Goal: Task Accomplishment & Management: Use online tool/utility

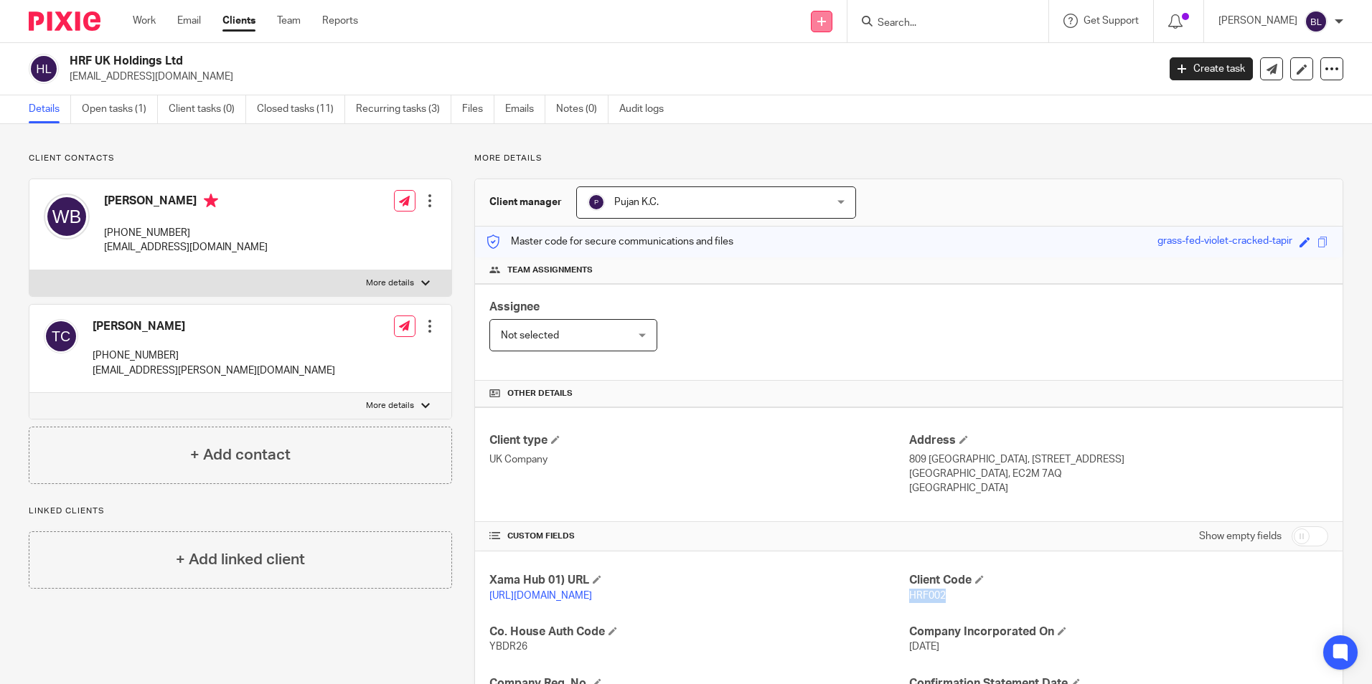
click at [832, 26] on link at bounding box center [822, 22] width 22 height 22
click at [1005, 92] on div "HRF UK Holdings Ltd will.bainbridge@hawthorncapgroup.com Create task Update fro…" at bounding box center [686, 69] width 1372 height 52
click at [966, 10] on div at bounding box center [947, 21] width 201 height 42
click at [964, 19] on input "Search" at bounding box center [940, 23] width 129 height 13
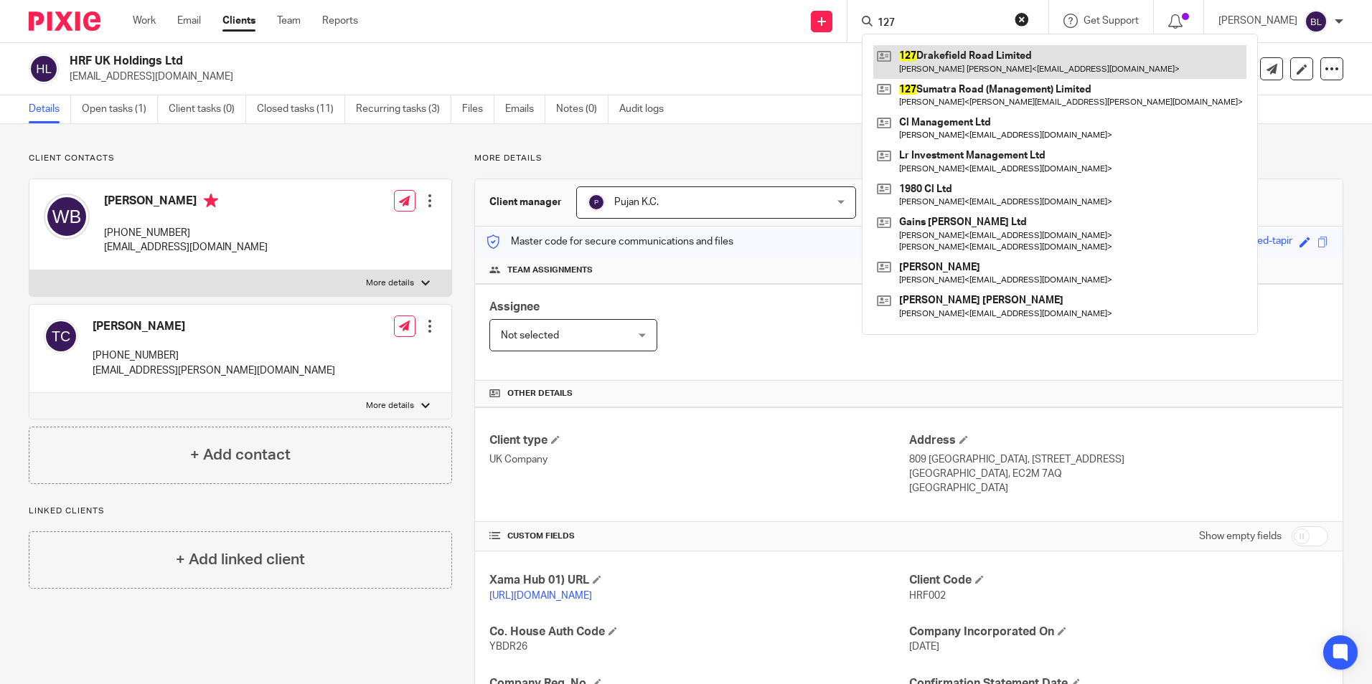
type input "127"
click at [961, 60] on link at bounding box center [1059, 61] width 373 height 33
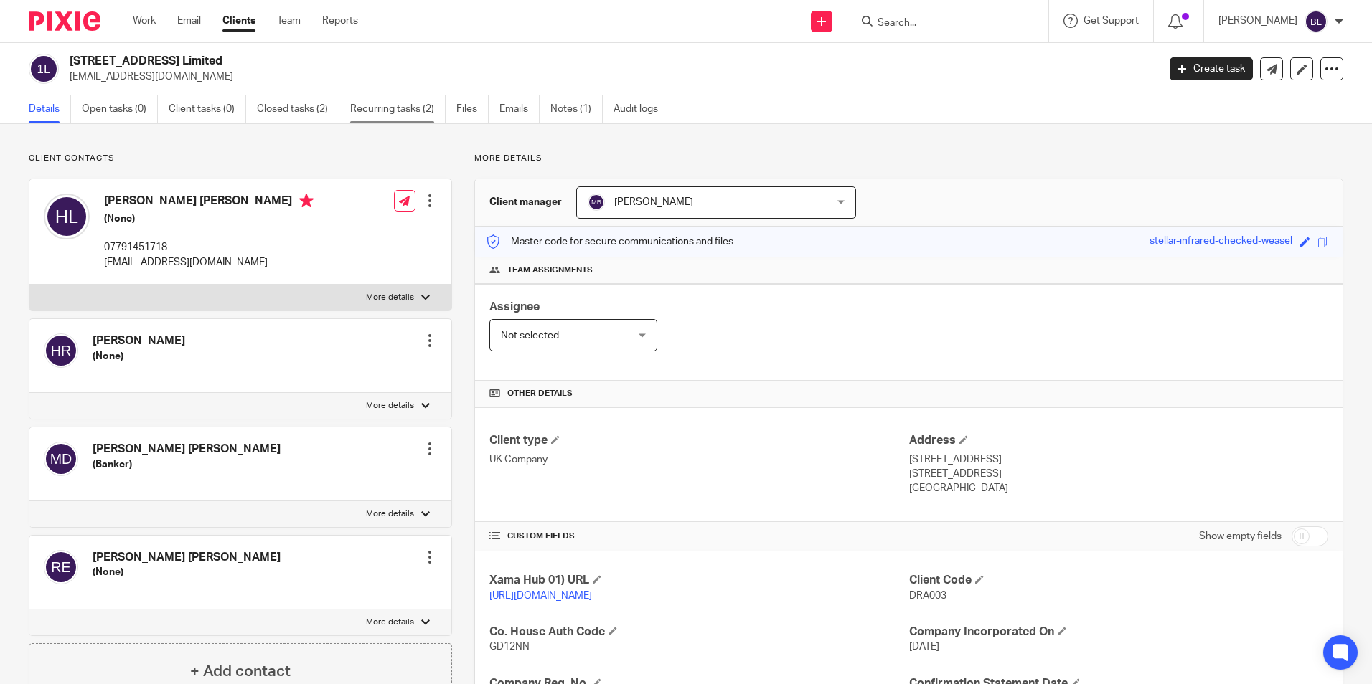
click at [372, 107] on link "Recurring tasks (2)" at bounding box center [397, 109] width 95 height 28
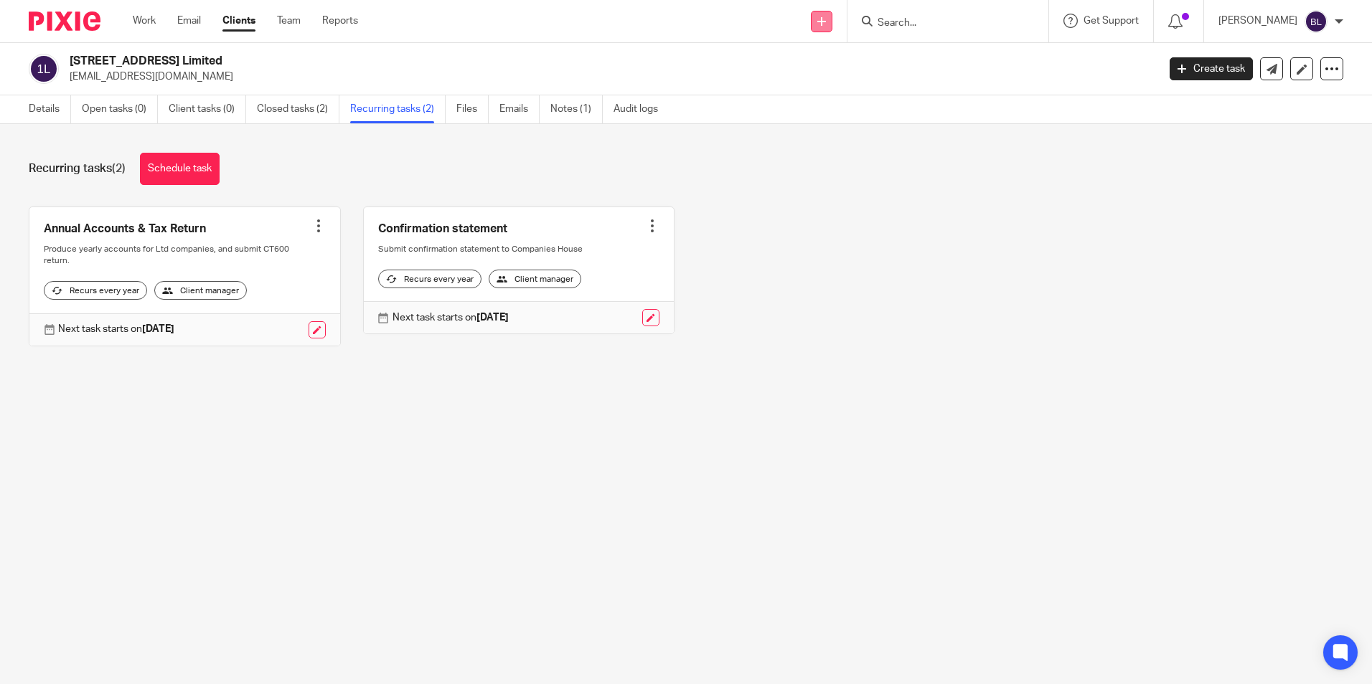
click at [826, 17] on icon at bounding box center [821, 21] width 9 height 9
click at [854, 89] on link "Create task" at bounding box center [841, 87] width 88 height 21
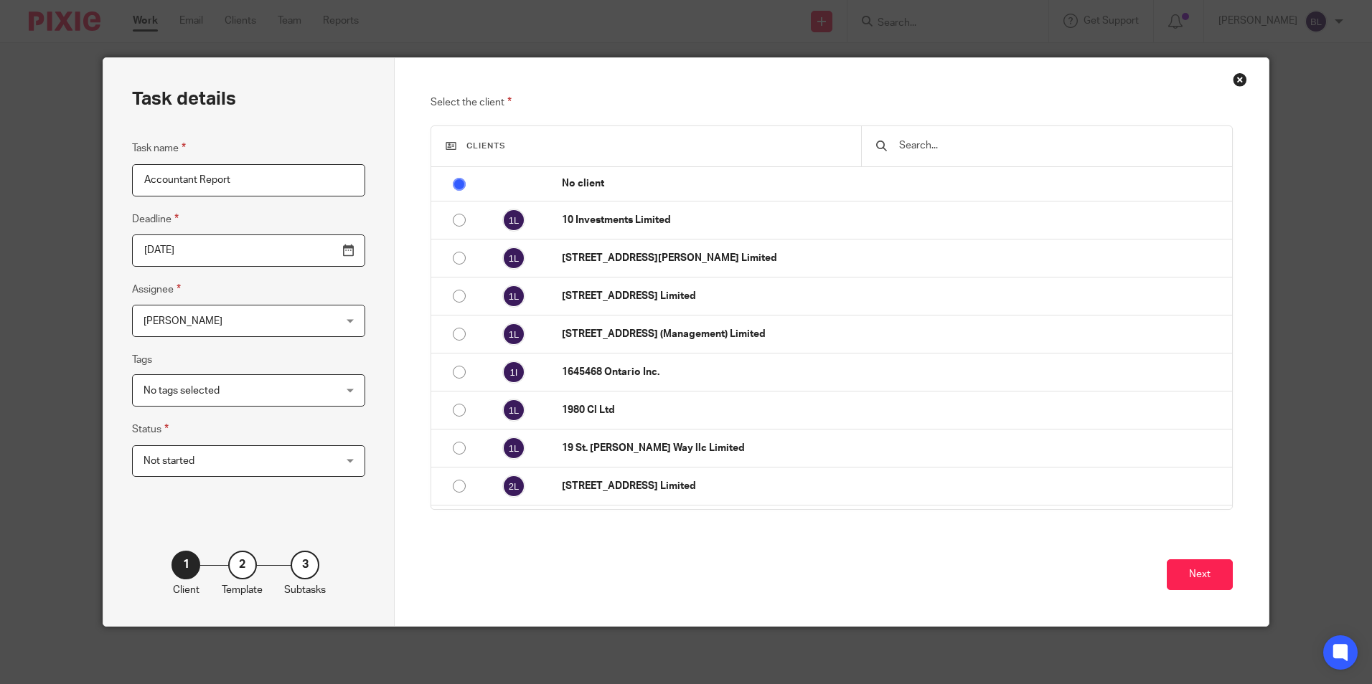
type input "Accountant Report"
click at [877, 148] on div at bounding box center [881, 146] width 11 height 11
click at [923, 153] on input "text" at bounding box center [1056, 146] width 319 height 16
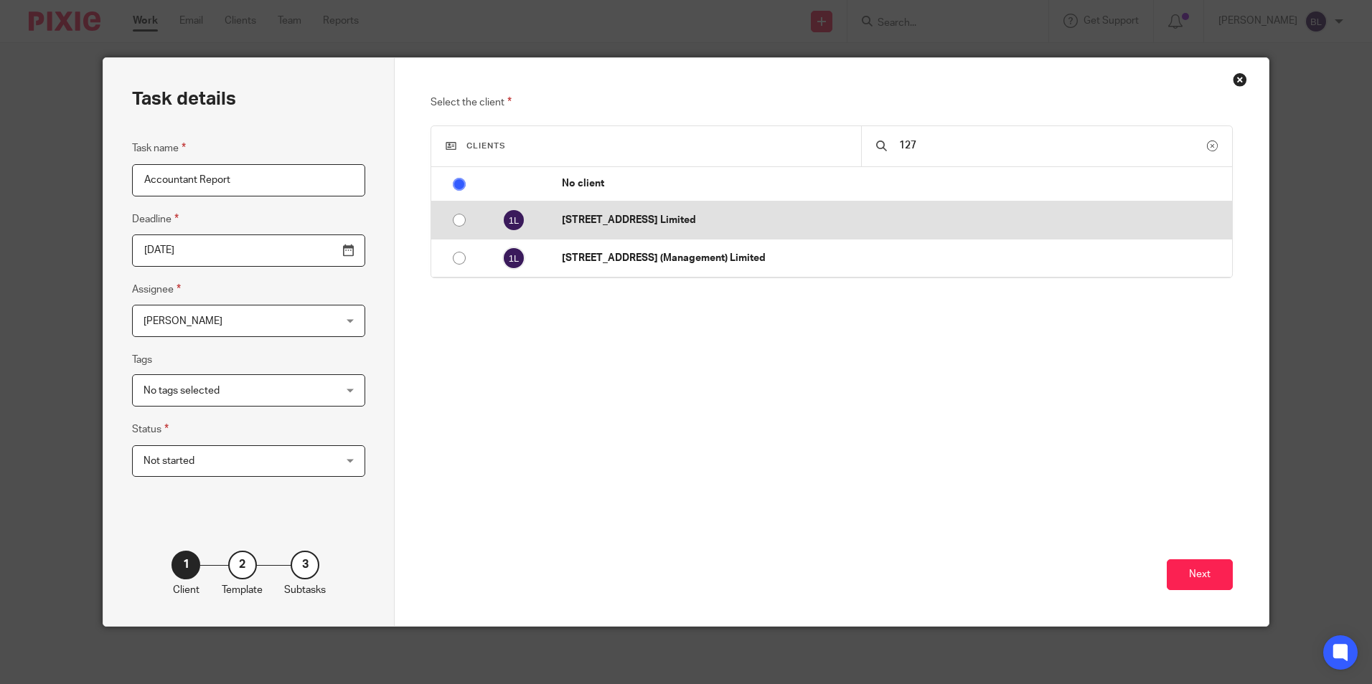
type input "127"
click at [453, 215] on input "radio" at bounding box center [459, 220] width 27 height 27
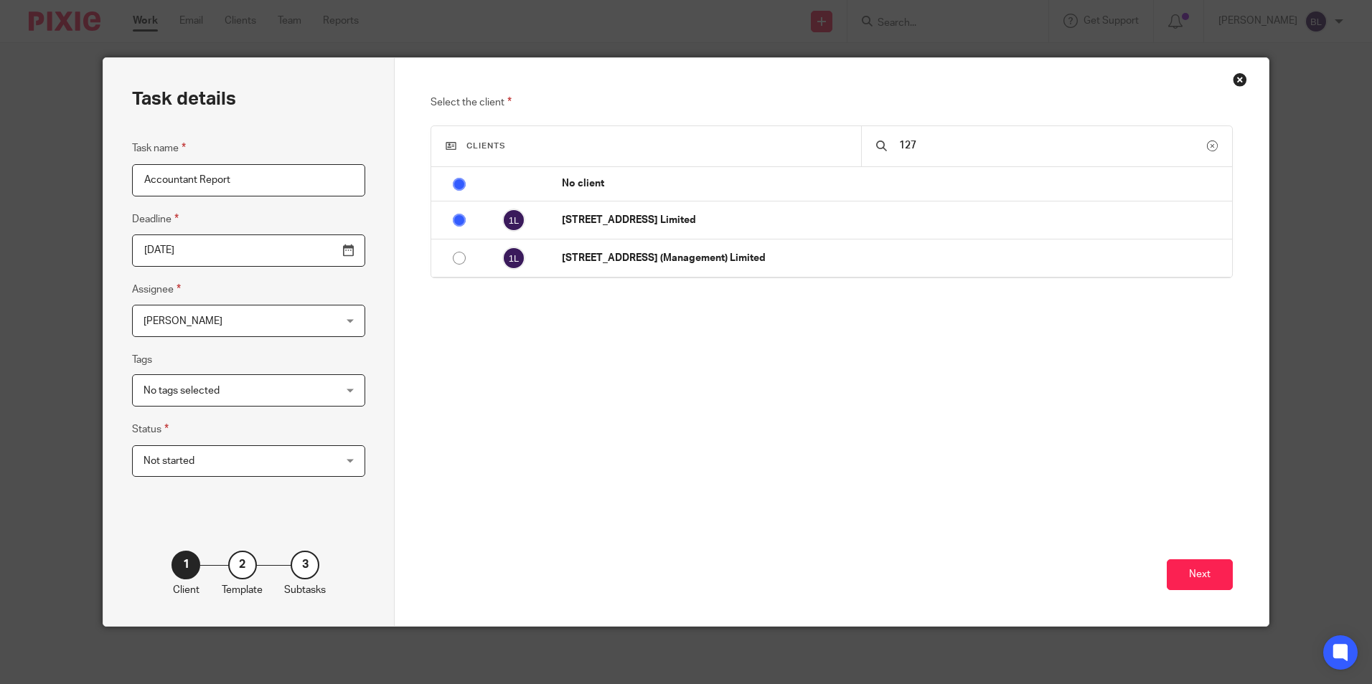
radio input "false"
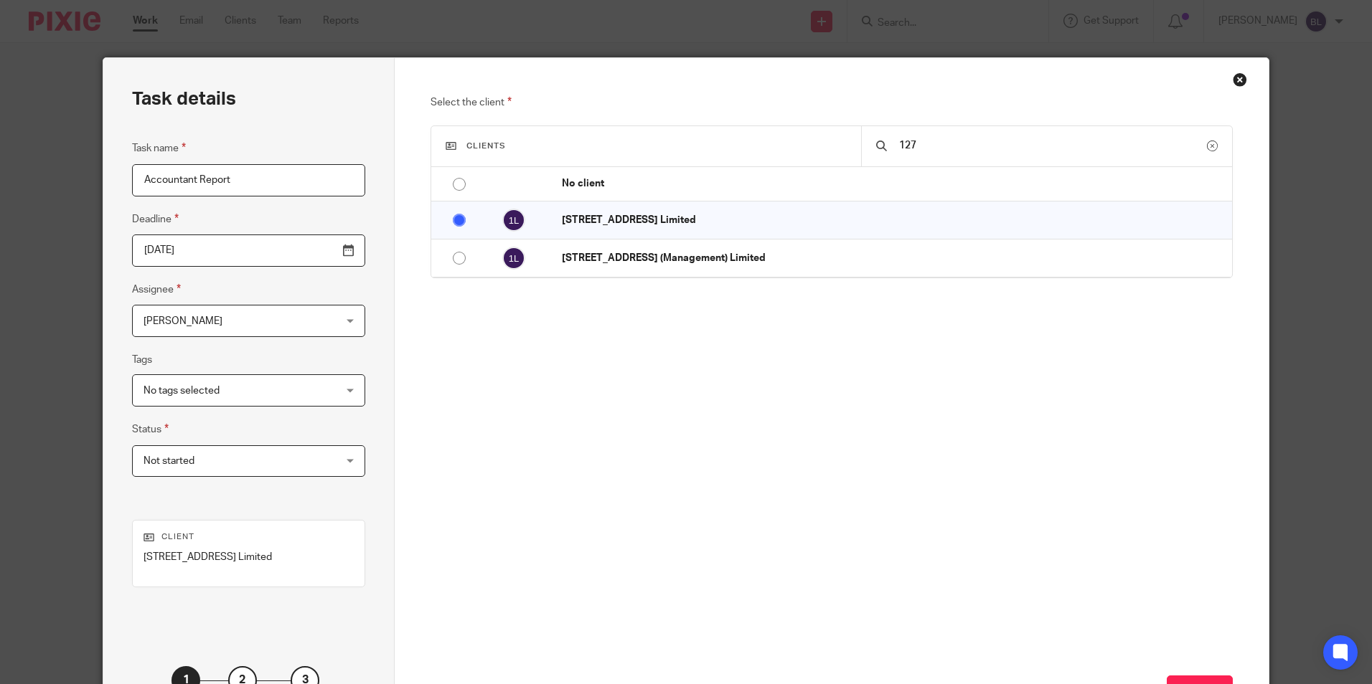
click at [198, 250] on input "[DATE]" at bounding box center [248, 251] width 233 height 32
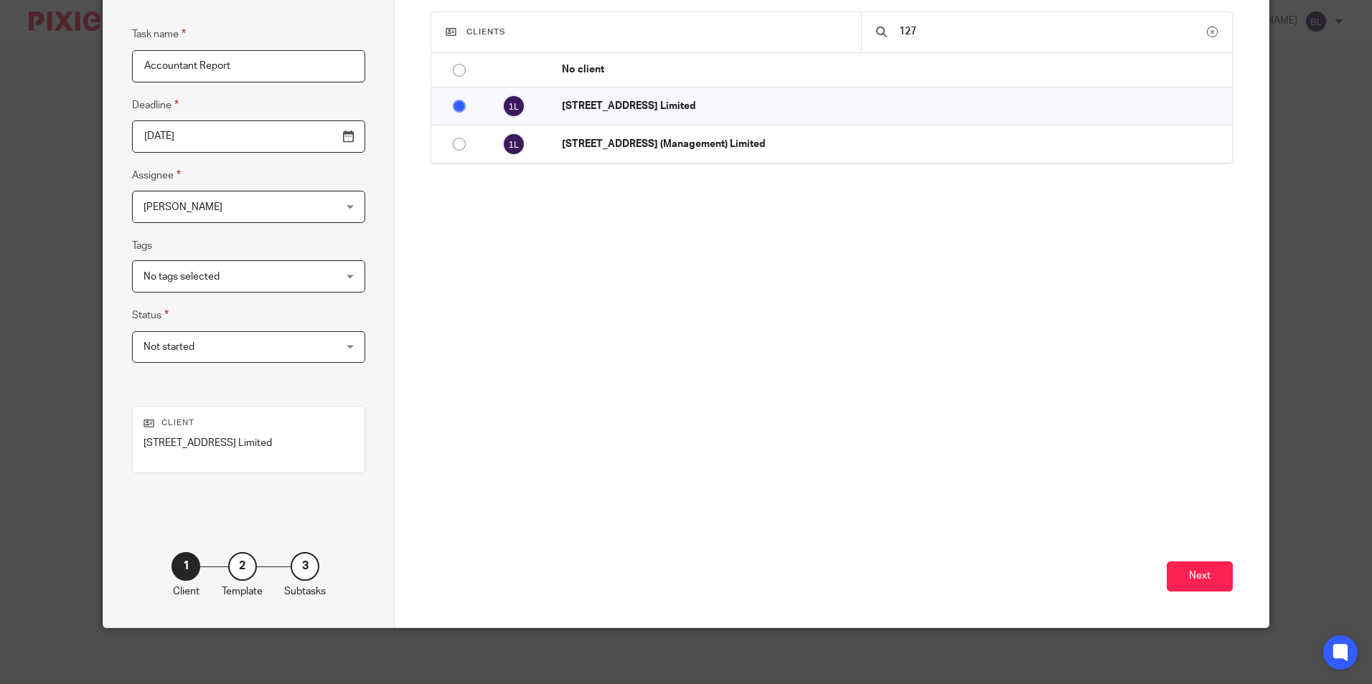
scroll to position [116, 0]
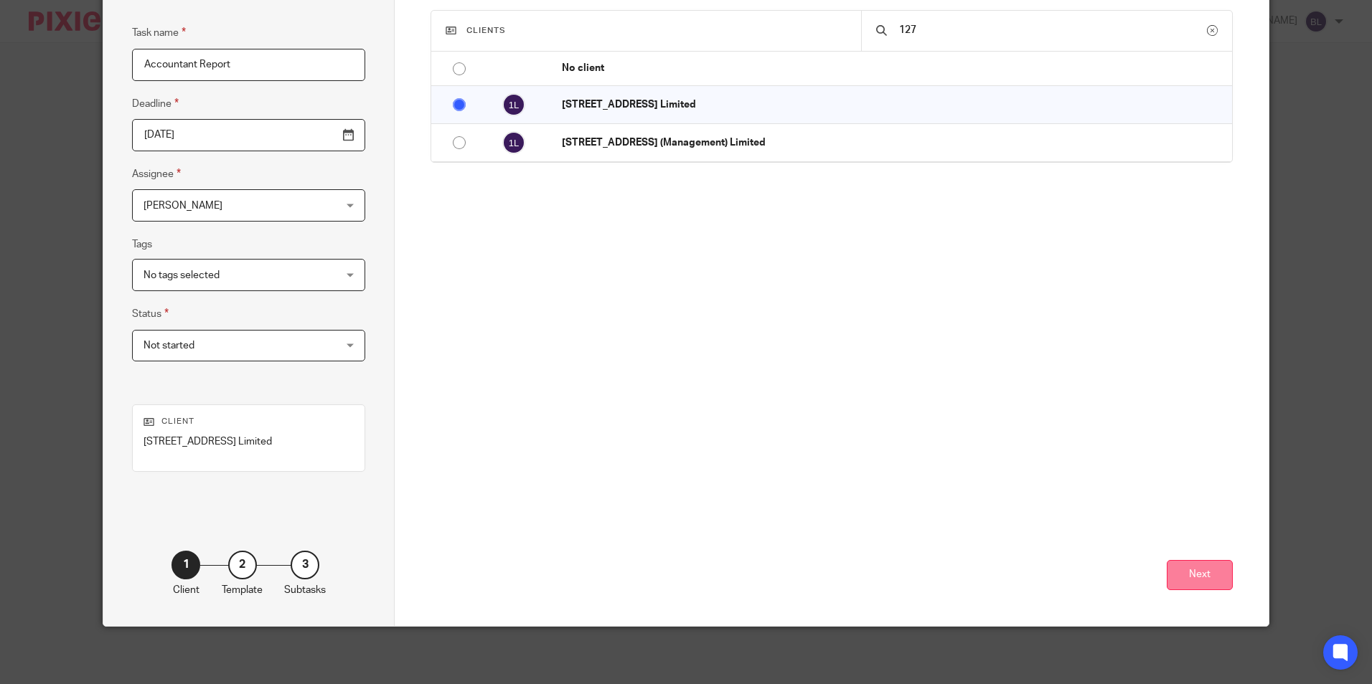
click at [1209, 574] on button "Next" at bounding box center [1200, 575] width 66 height 31
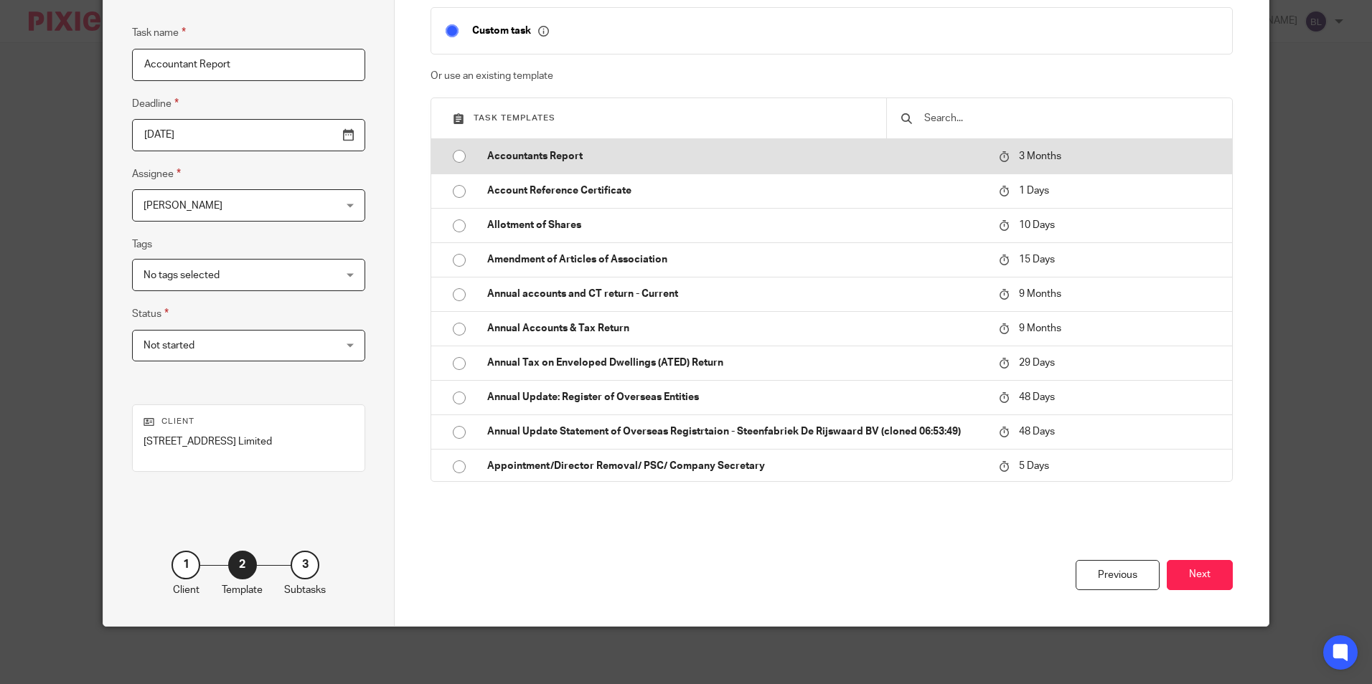
click at [455, 151] on input "radio" at bounding box center [459, 156] width 27 height 27
type input "2025-12-23"
checkbox input "false"
radio input "false"
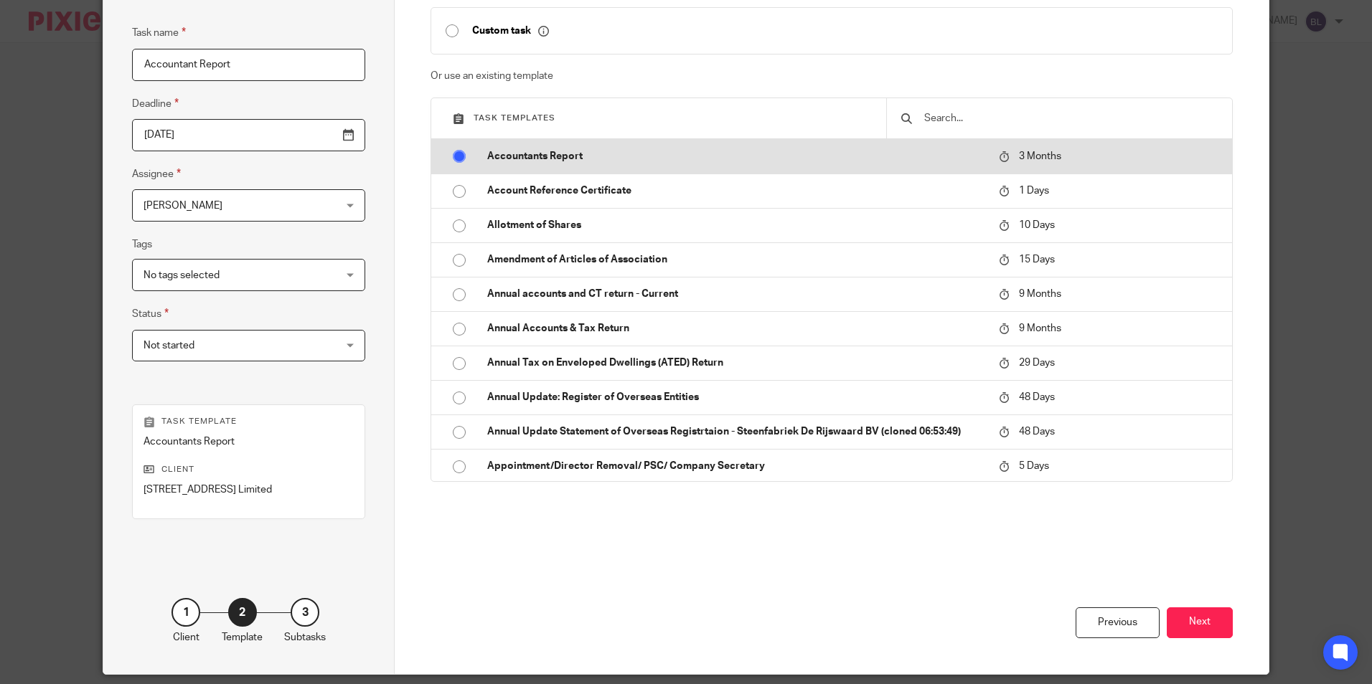
click at [1053, 157] on p "3 Months" at bounding box center [1072, 156] width 146 height 15
click at [446, 156] on input "radio" at bounding box center [459, 156] width 27 height 27
click at [456, 156] on input "radio" at bounding box center [459, 156] width 27 height 27
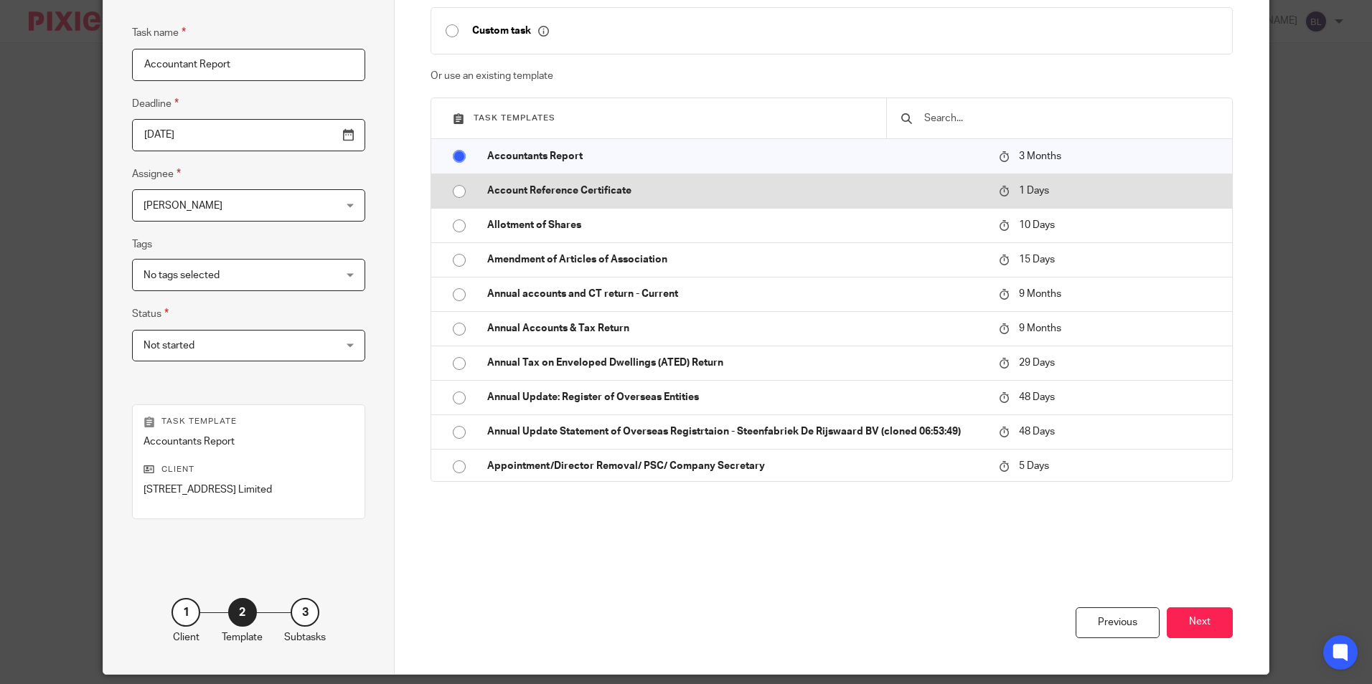
click at [451, 183] on input "radio" at bounding box center [459, 191] width 27 height 27
type input "2025-09-24"
radio input "false"
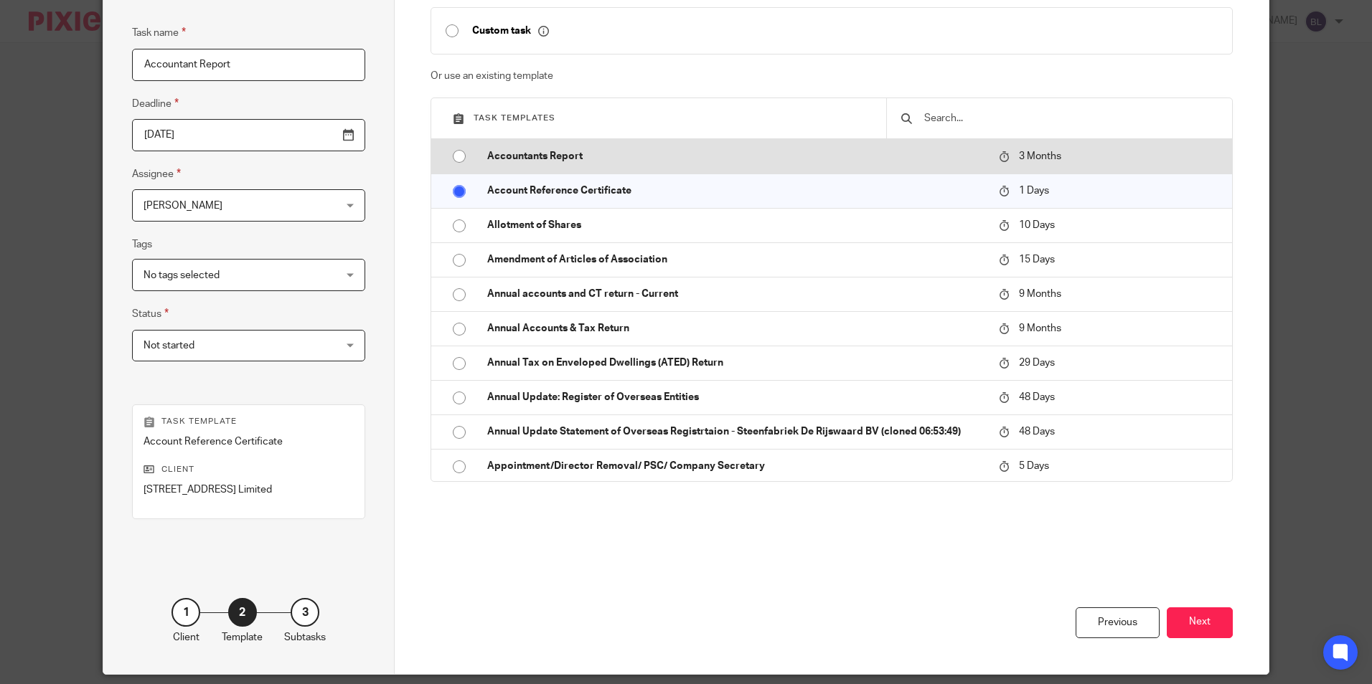
click at [452, 153] on input "radio" at bounding box center [459, 156] width 27 height 27
type input "2025-12-23"
radio input "false"
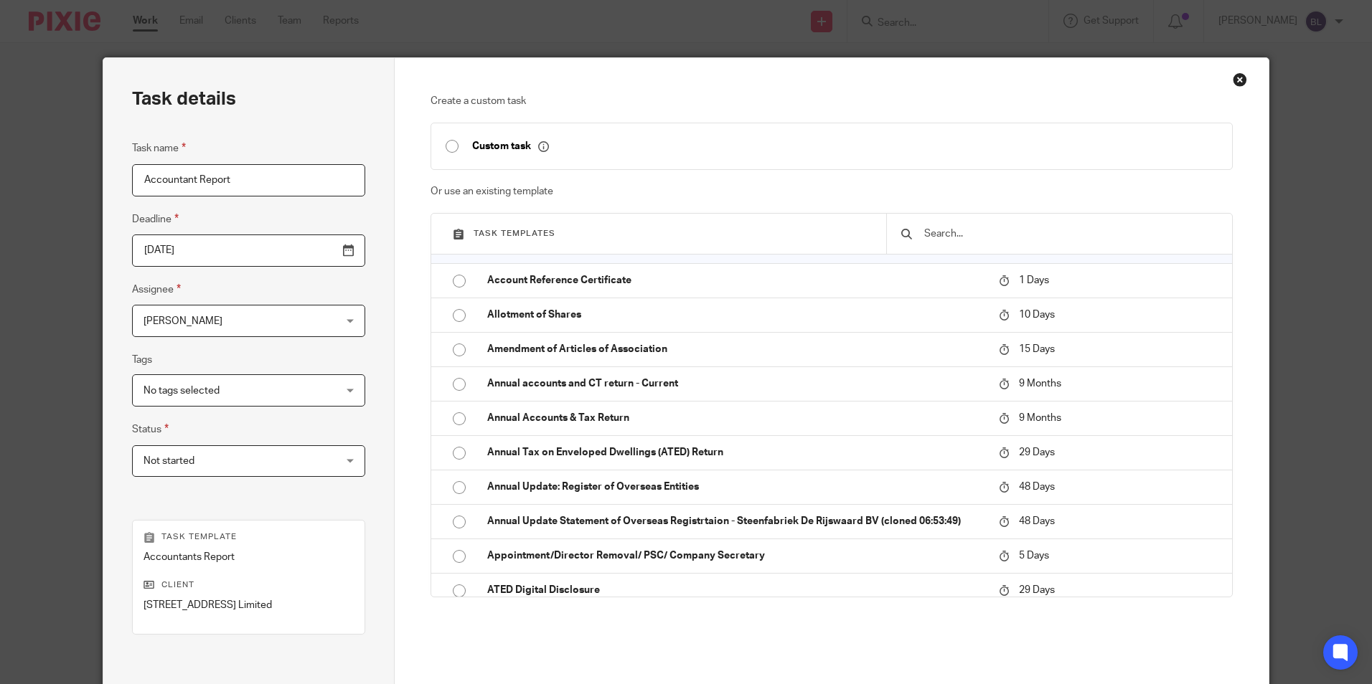
scroll to position [0, 0]
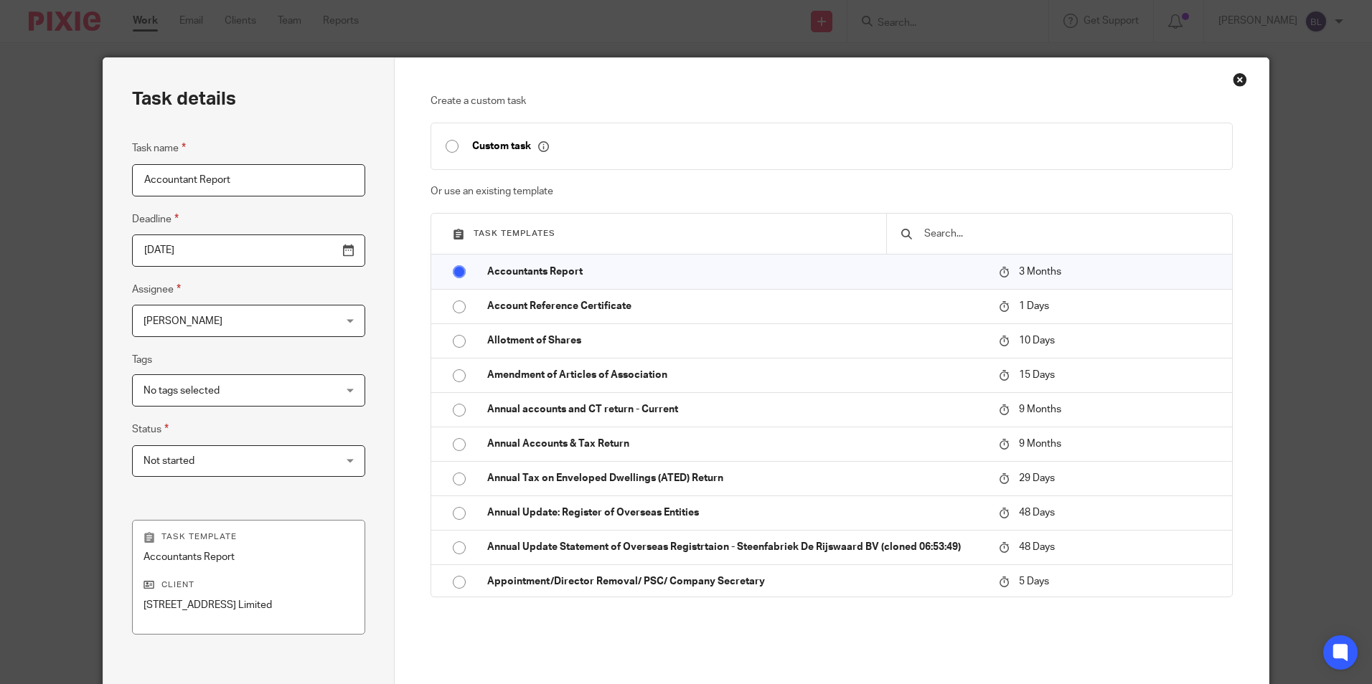
click at [212, 540] on p "Task template" at bounding box center [248, 537] width 210 height 11
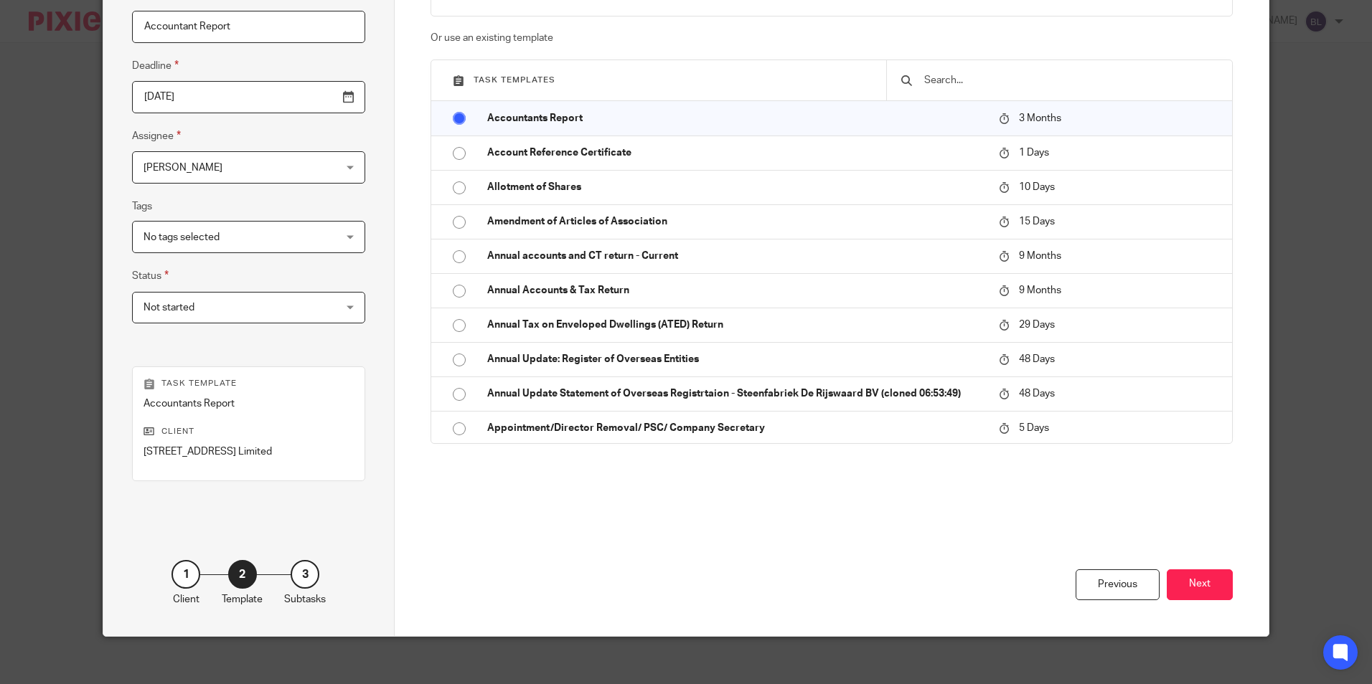
scroll to position [164, 0]
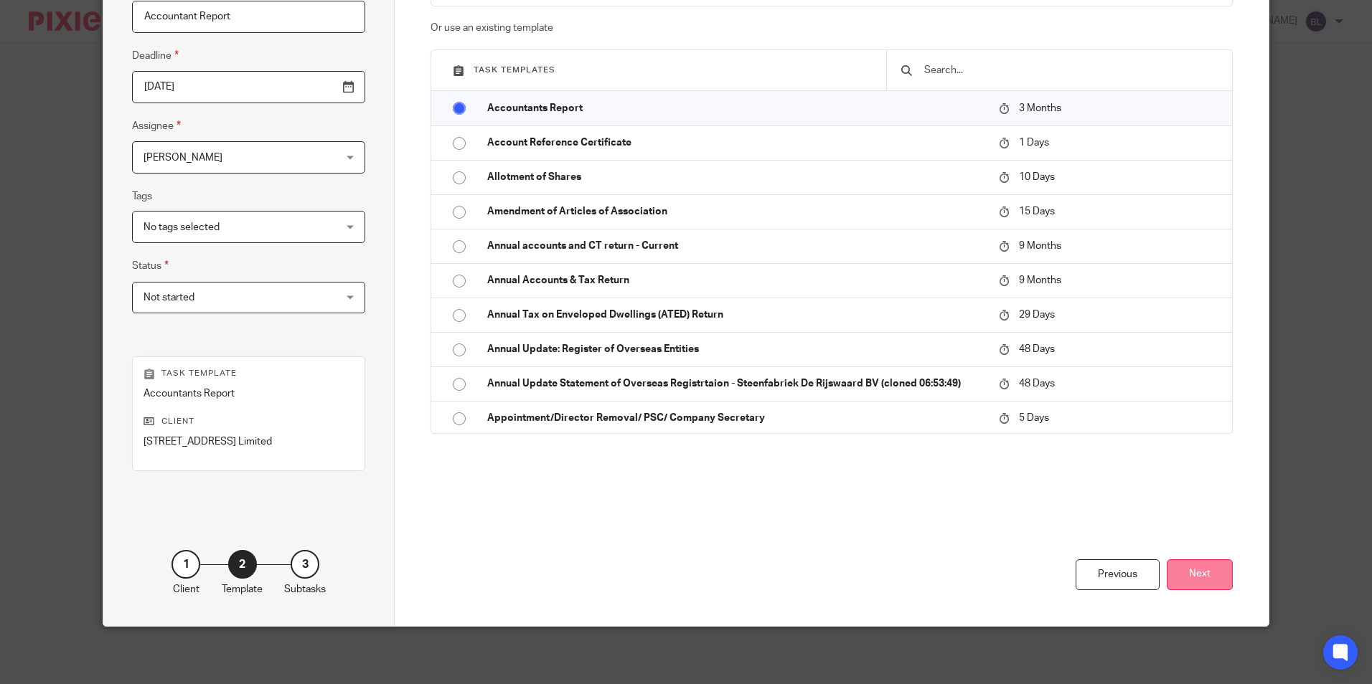
click at [1211, 578] on button "Next" at bounding box center [1200, 575] width 66 height 31
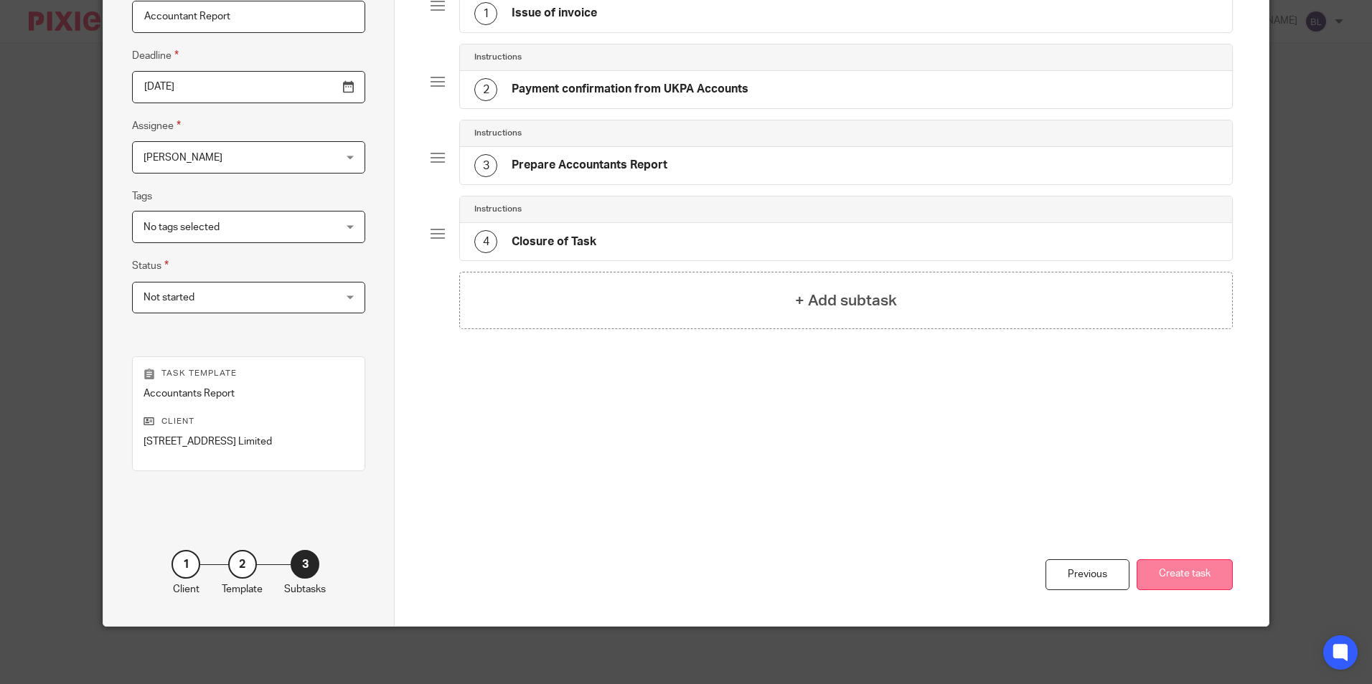
click at [1222, 578] on button "Create task" at bounding box center [1184, 575] width 96 height 31
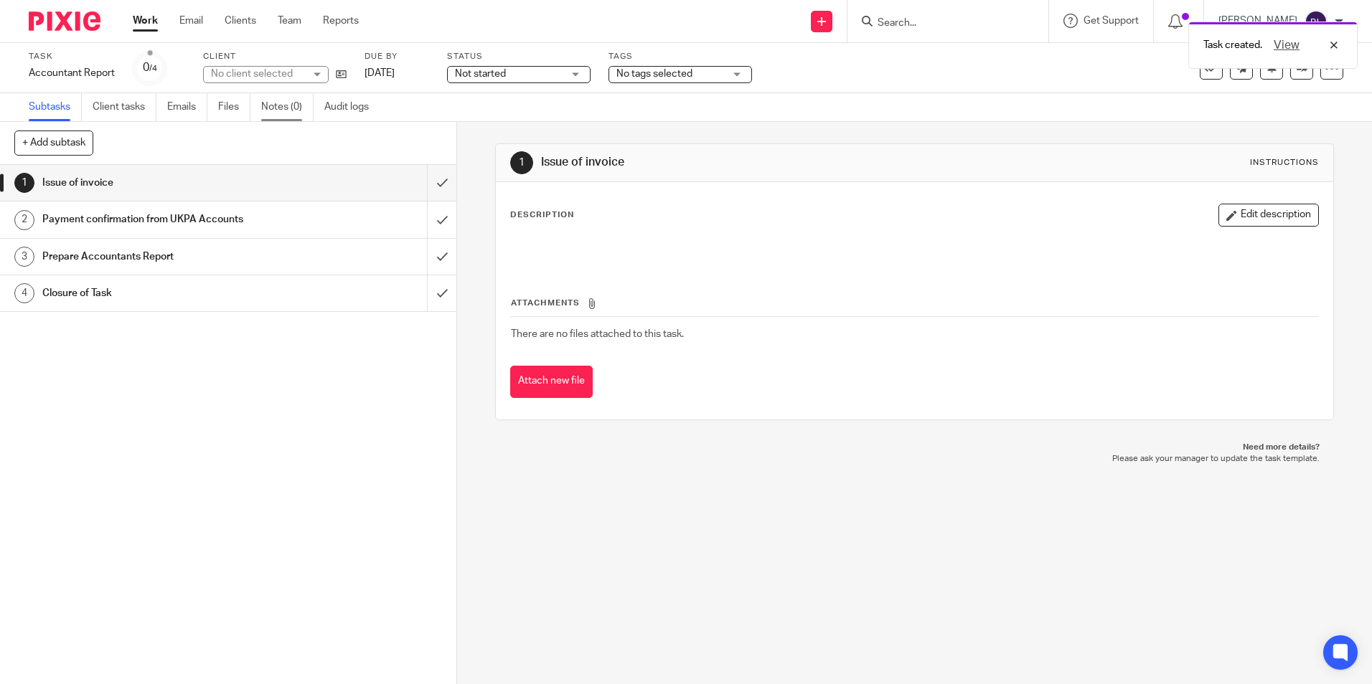
click at [288, 103] on link "Notes (0)" at bounding box center [287, 107] width 52 height 28
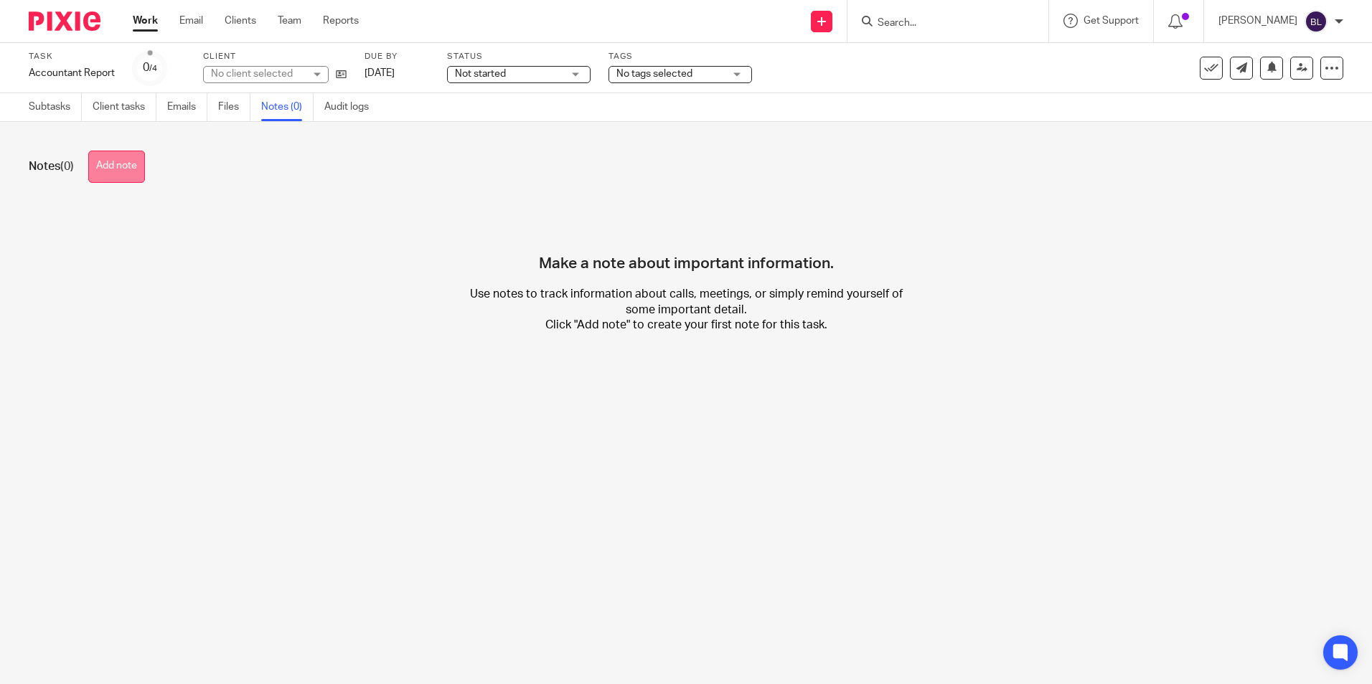
click at [126, 164] on button "Add note" at bounding box center [116, 167] width 57 height 32
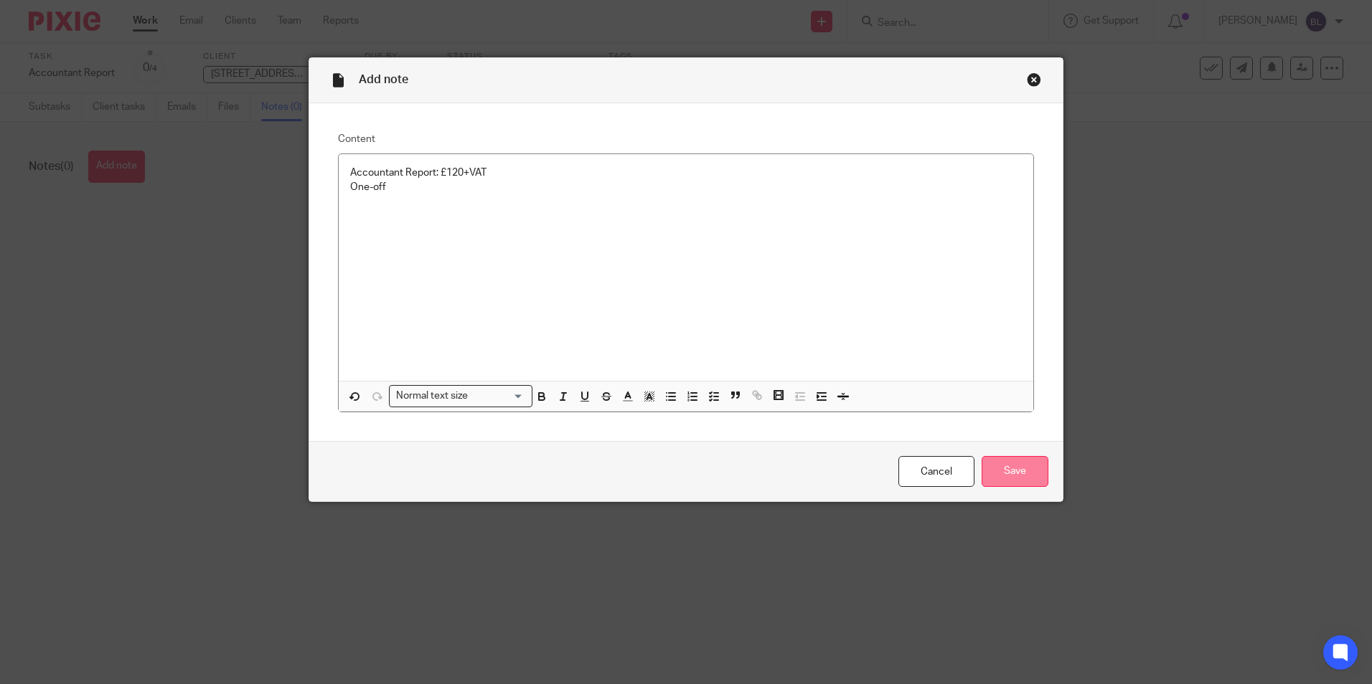
click at [1016, 473] on input "Save" at bounding box center [1014, 471] width 67 height 31
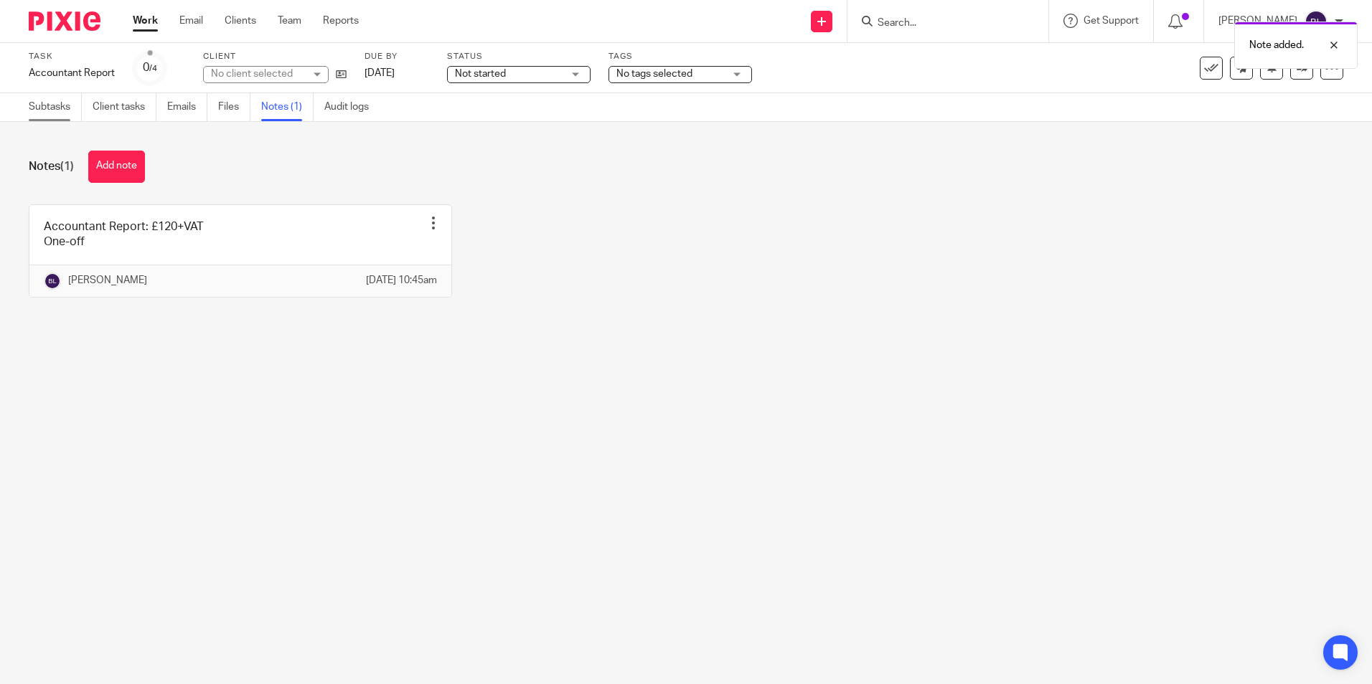
click at [39, 99] on link "Subtasks" at bounding box center [55, 107] width 53 height 28
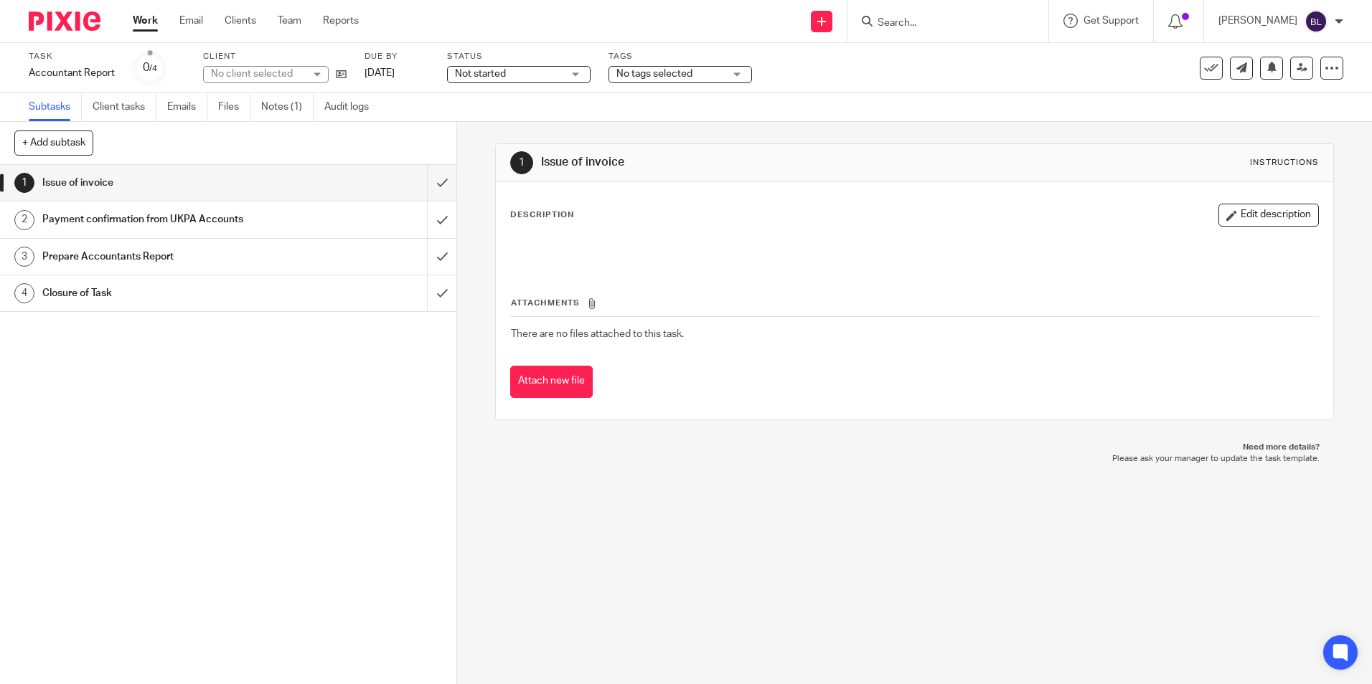
click at [283, 74] on div "No client selected" at bounding box center [257, 74] width 93 height 14
click at [473, 153] on div "1 Issue of invoice Instructions Description Edit description Attachments There …" at bounding box center [914, 403] width 915 height 562
click at [363, 189] on div "Issue of invoice" at bounding box center [227, 183] width 371 height 22
click at [1296, 66] on icon at bounding box center [1301, 67] width 11 height 11
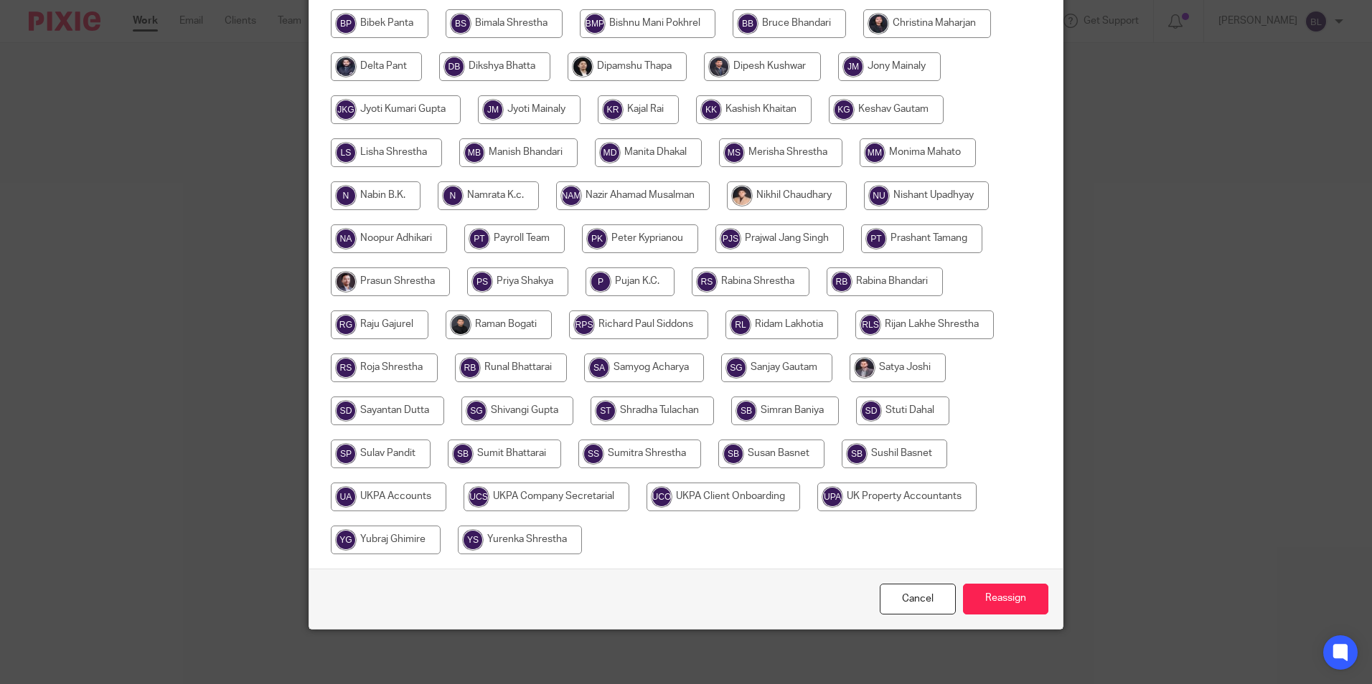
scroll to position [383, 0]
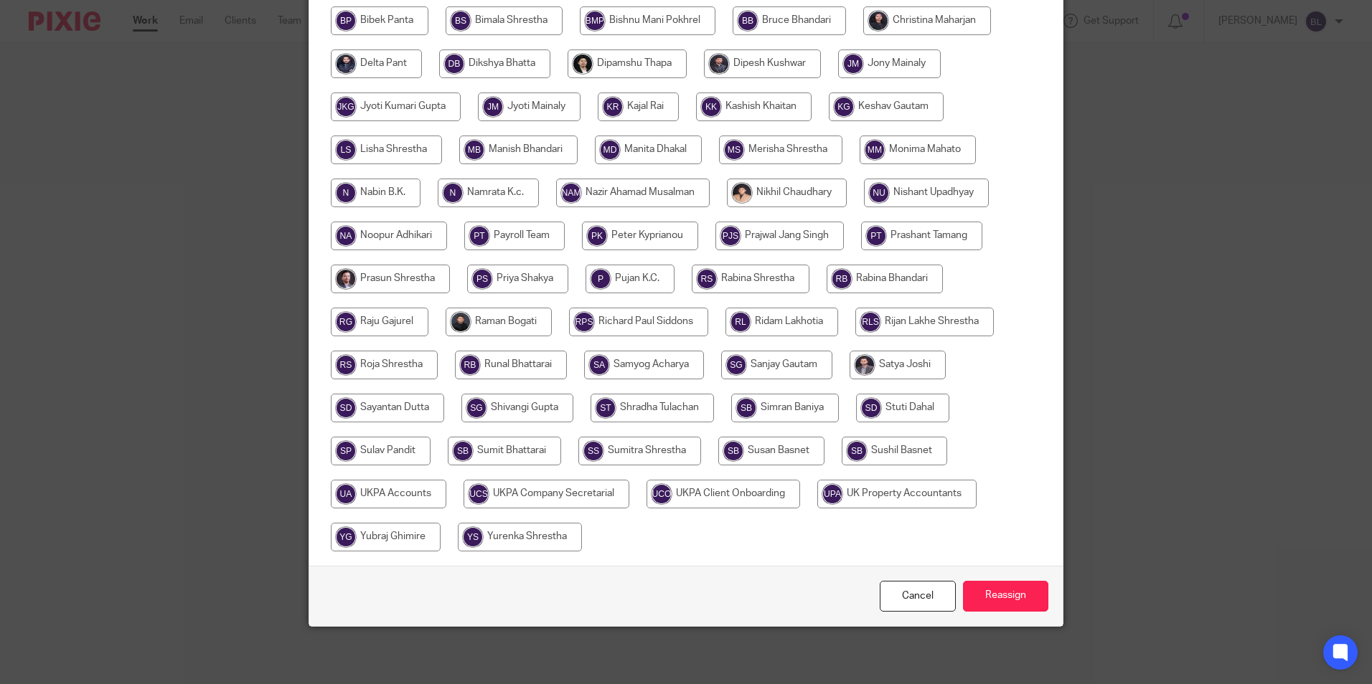
click at [415, 496] on input "radio" at bounding box center [389, 494] width 116 height 29
radio input "true"
click at [1023, 606] on input "Reassign" at bounding box center [1005, 596] width 85 height 31
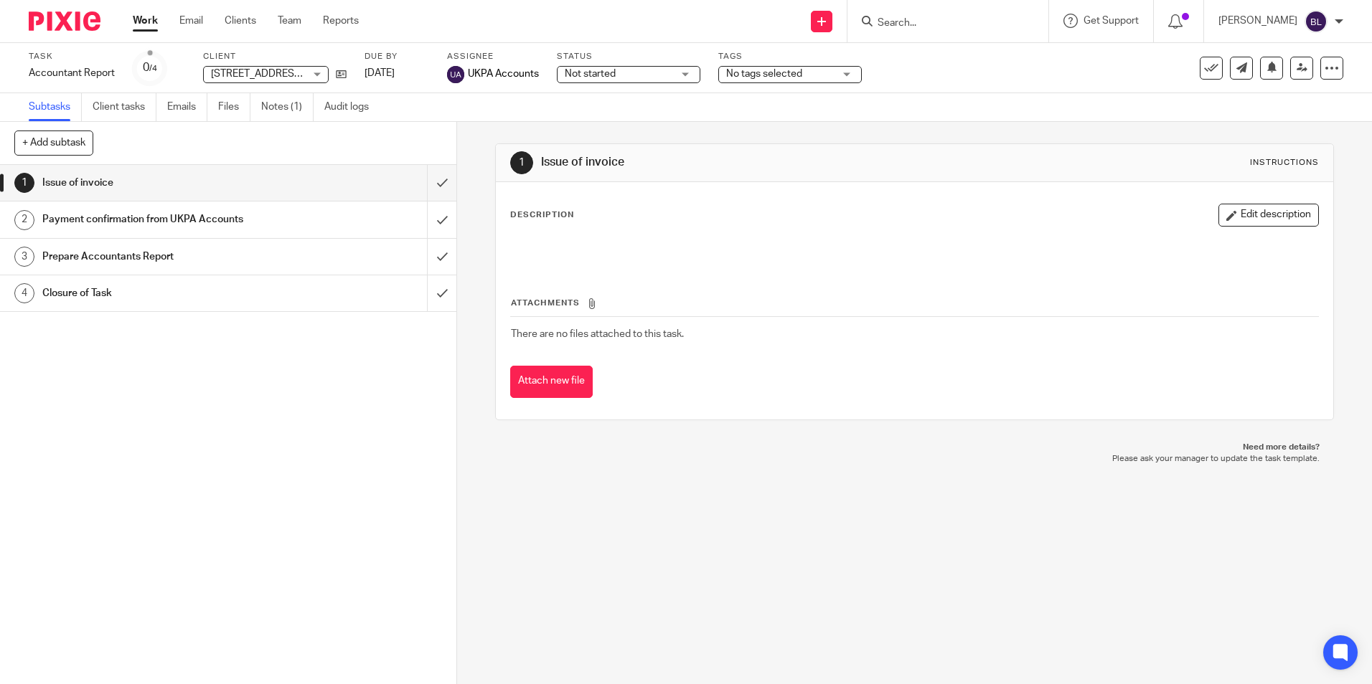
click at [65, 29] on img at bounding box center [65, 20] width 72 height 19
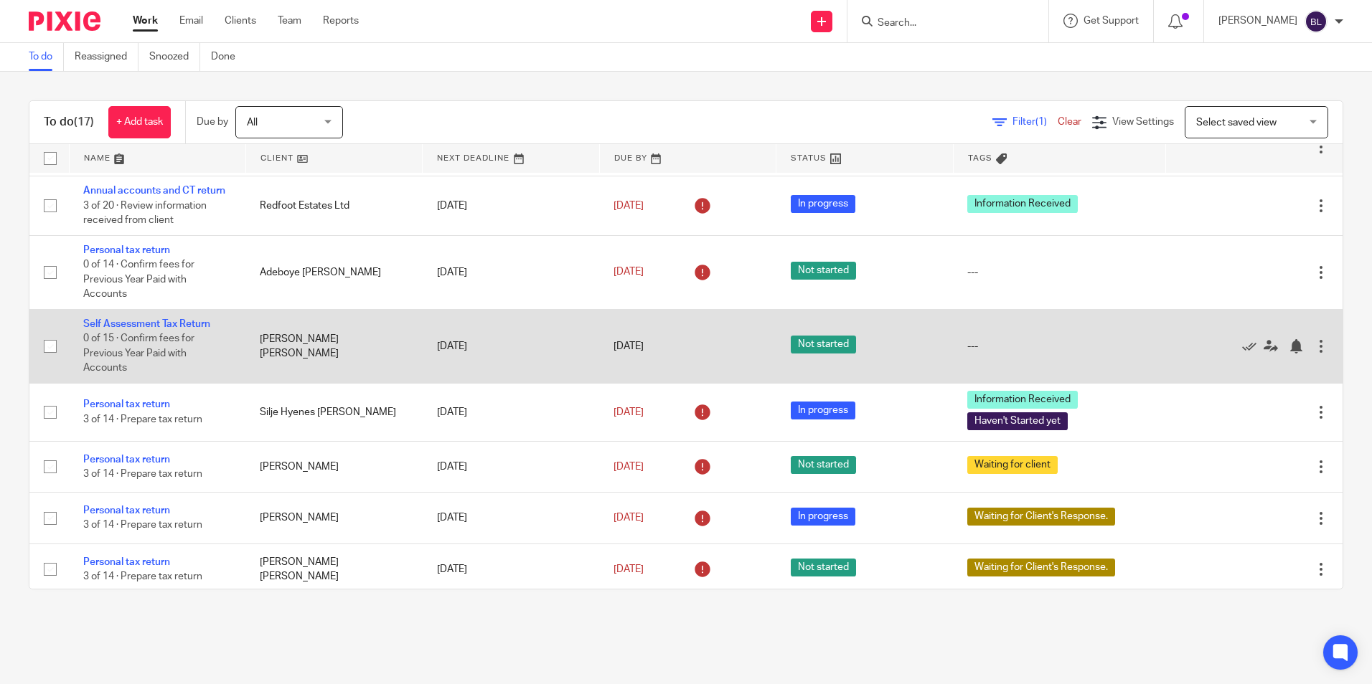
scroll to position [287, 0]
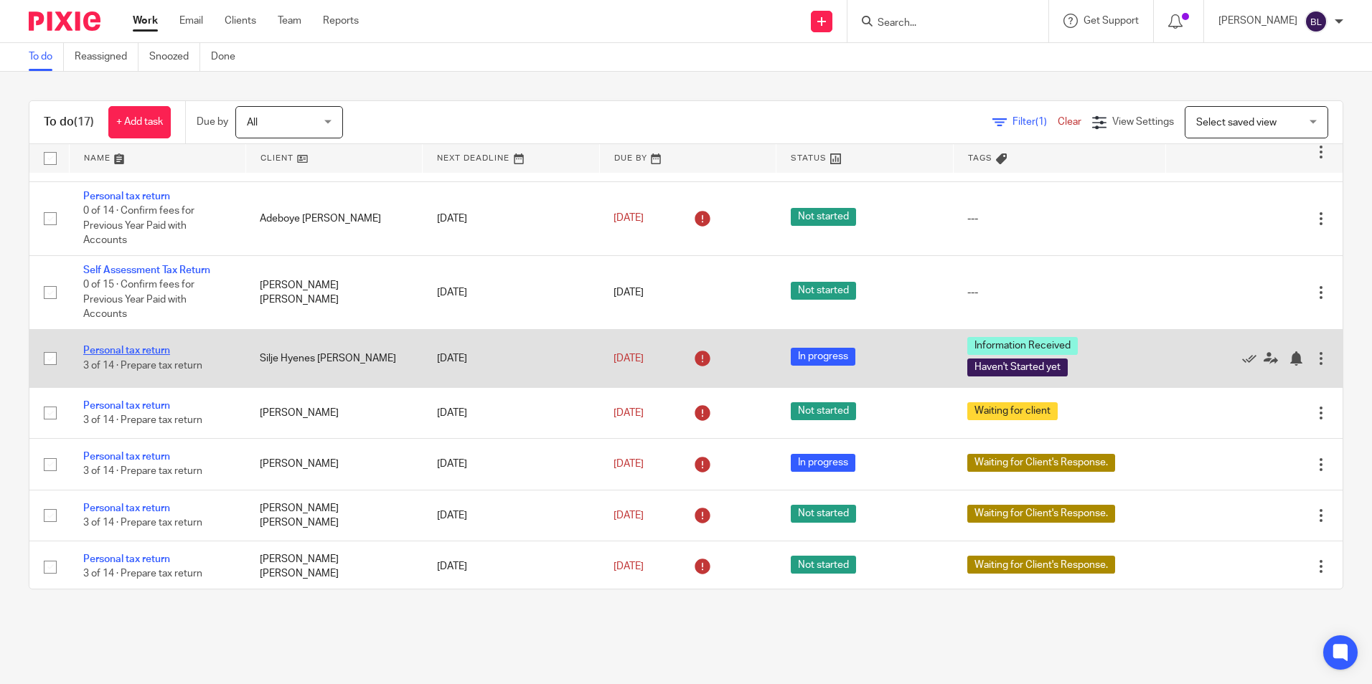
click at [148, 349] on link "Personal tax return" at bounding box center [126, 351] width 87 height 10
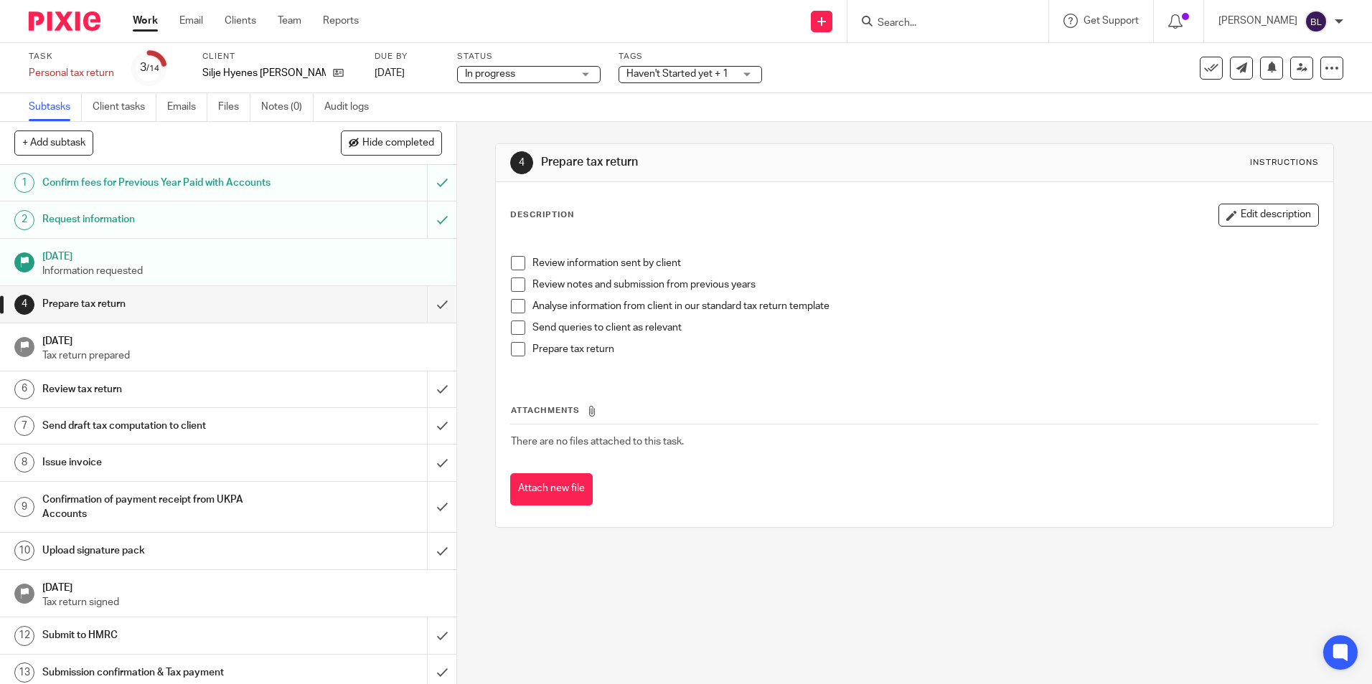
click at [683, 75] on span "Haven't Started yet + 1" at bounding box center [677, 74] width 102 height 10
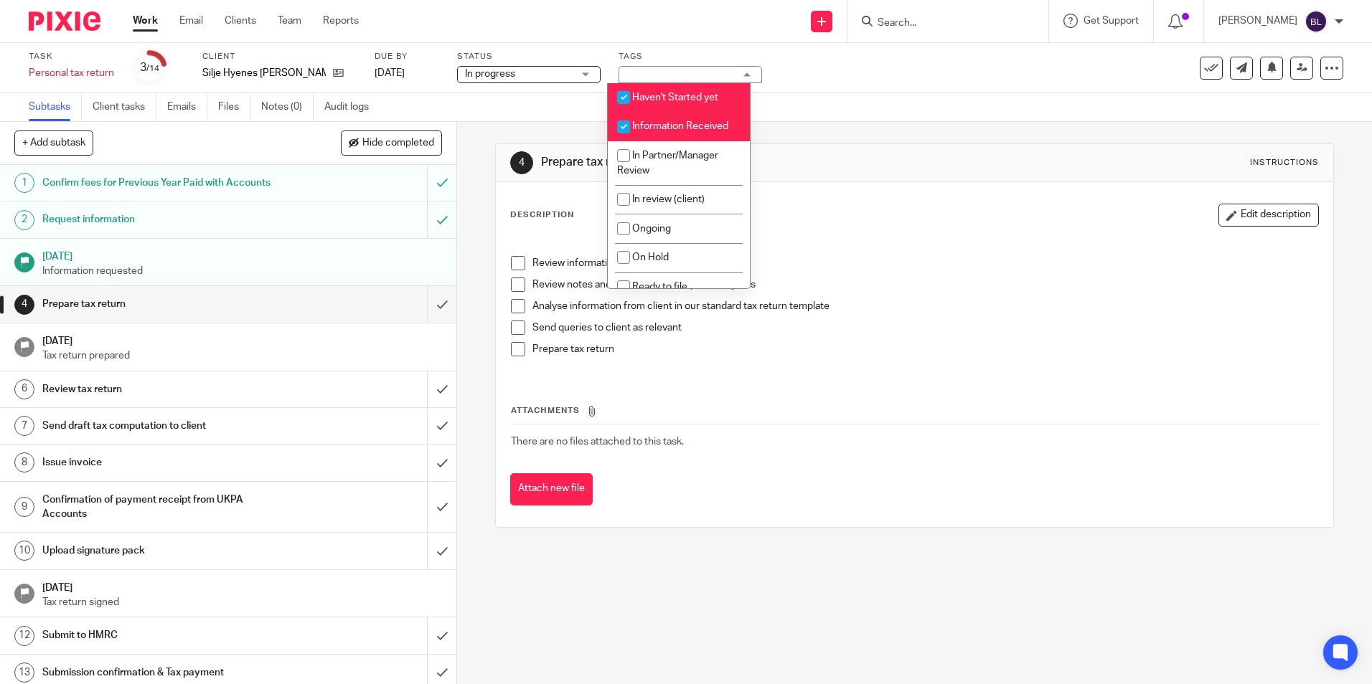
click at [623, 96] on input "checkbox" at bounding box center [623, 97] width 27 height 27
checkbox input "false"
click at [626, 125] on input "checkbox" at bounding box center [623, 126] width 27 height 27
checkbox input "false"
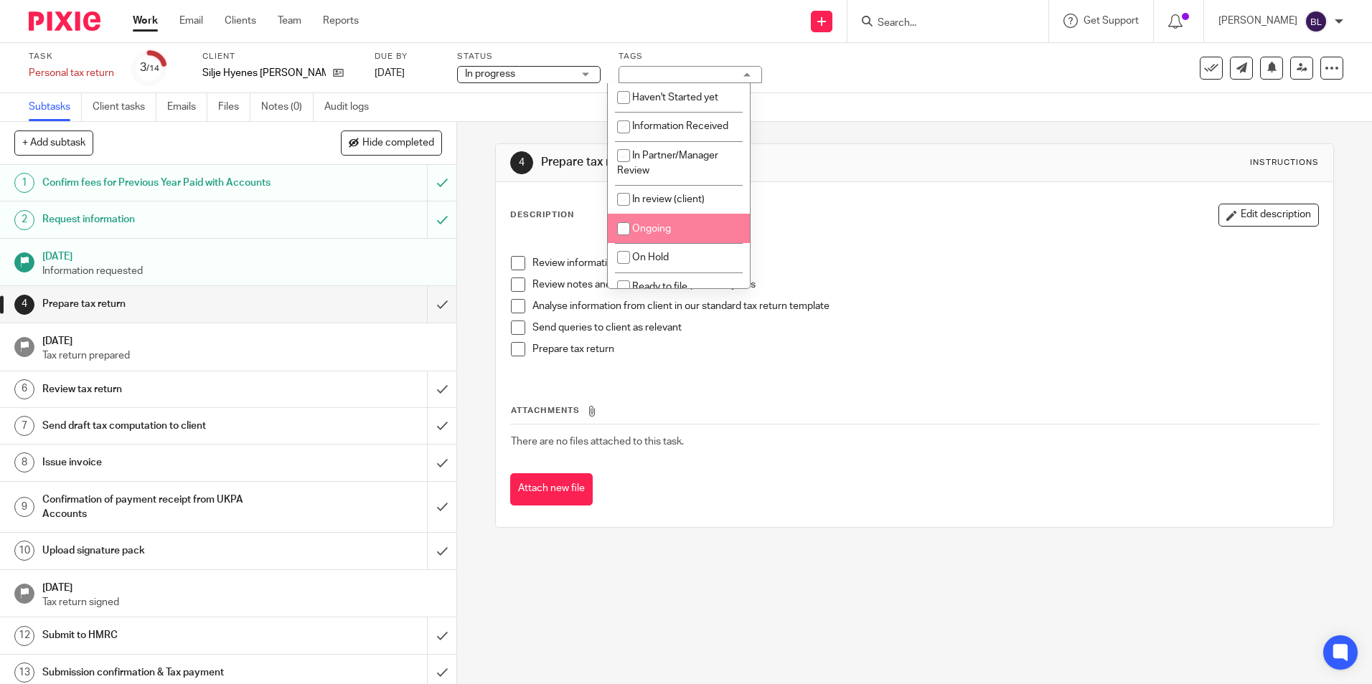
click at [657, 232] on span "Ongoing" at bounding box center [651, 229] width 39 height 10
checkbox input "true"
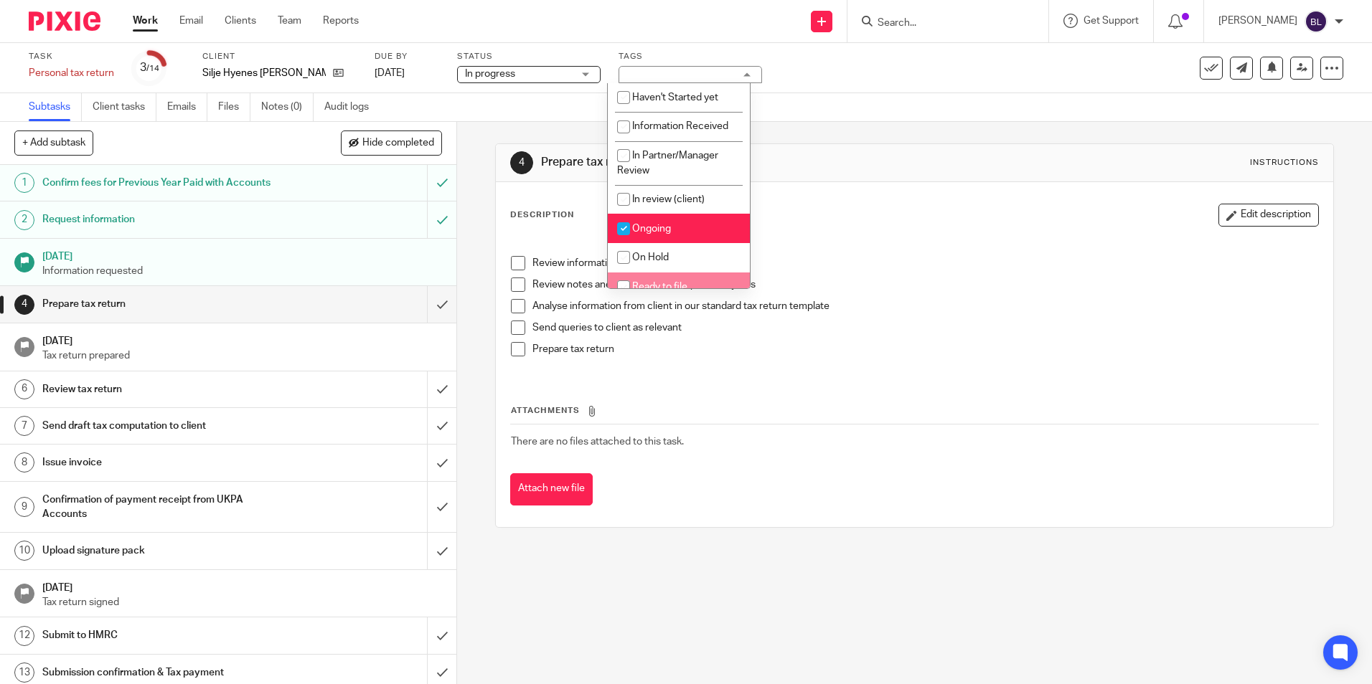
click at [732, 594] on div "4 Prepare tax return Instructions Description Edit description Review informati…" at bounding box center [914, 403] width 915 height 562
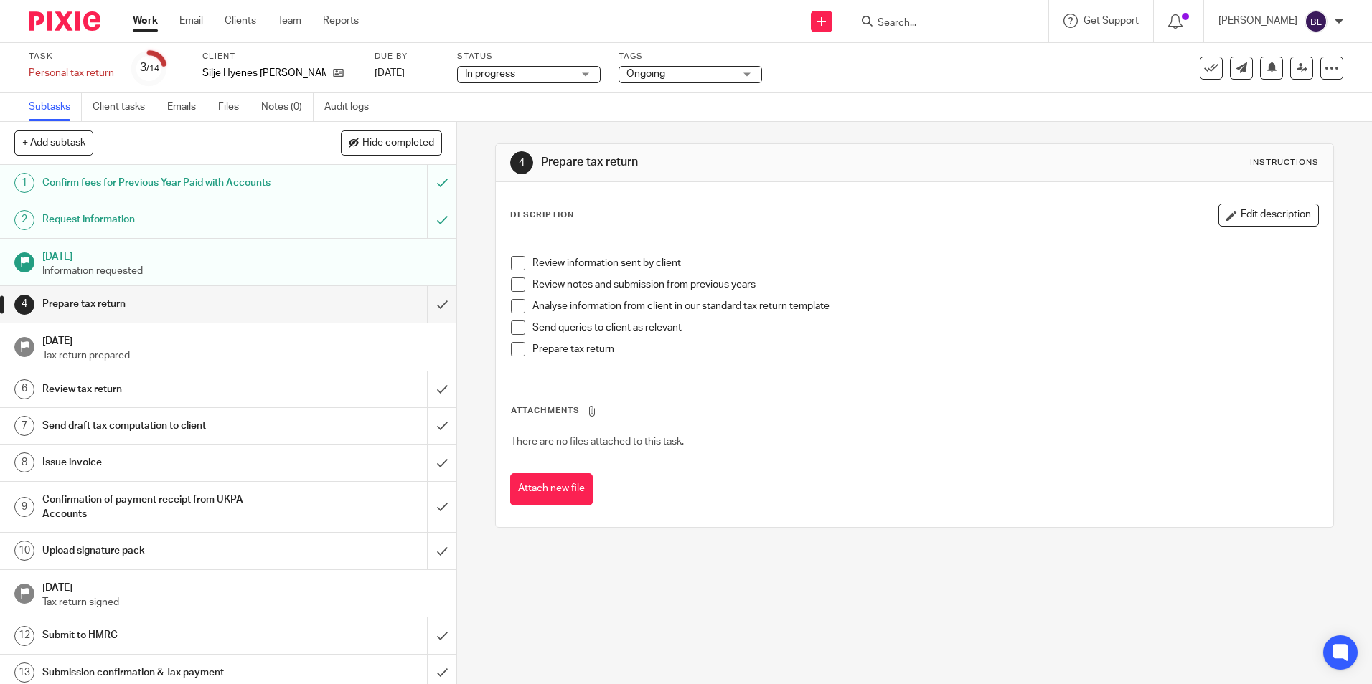
click at [83, 29] on img at bounding box center [65, 20] width 72 height 19
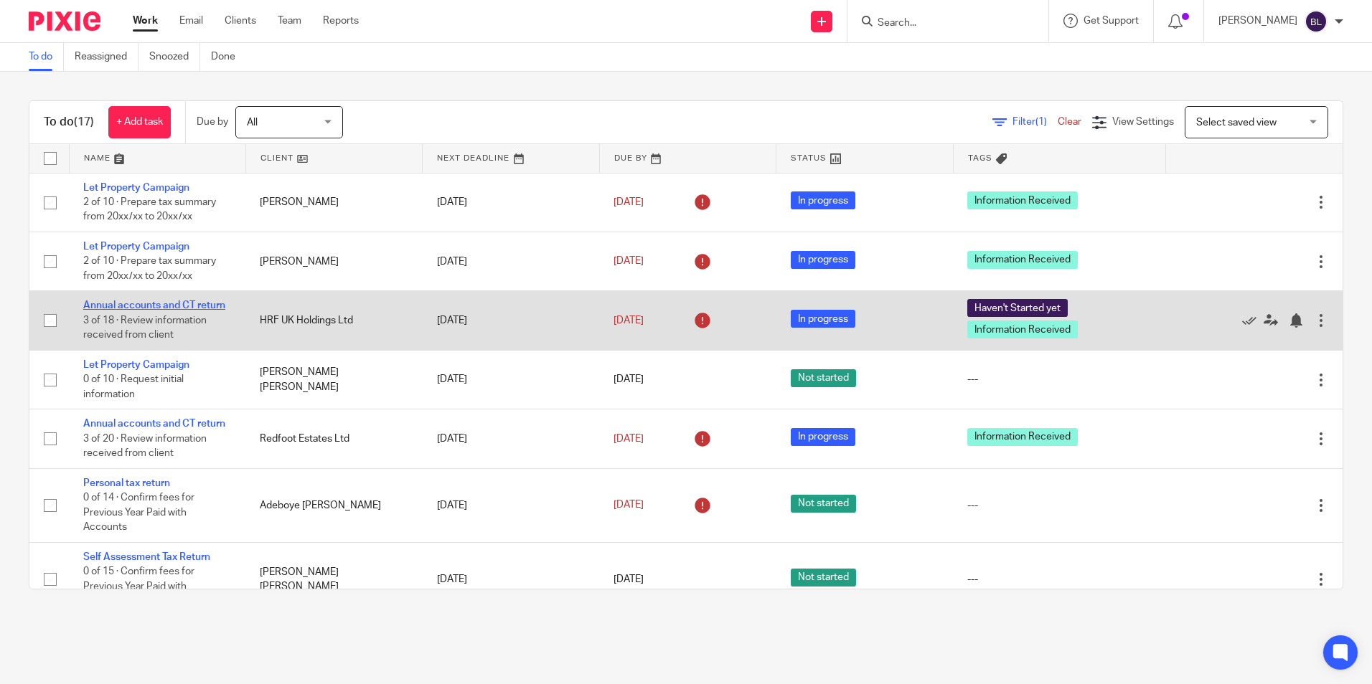
click at [176, 303] on link "Annual accounts and CT return" at bounding box center [154, 306] width 142 height 10
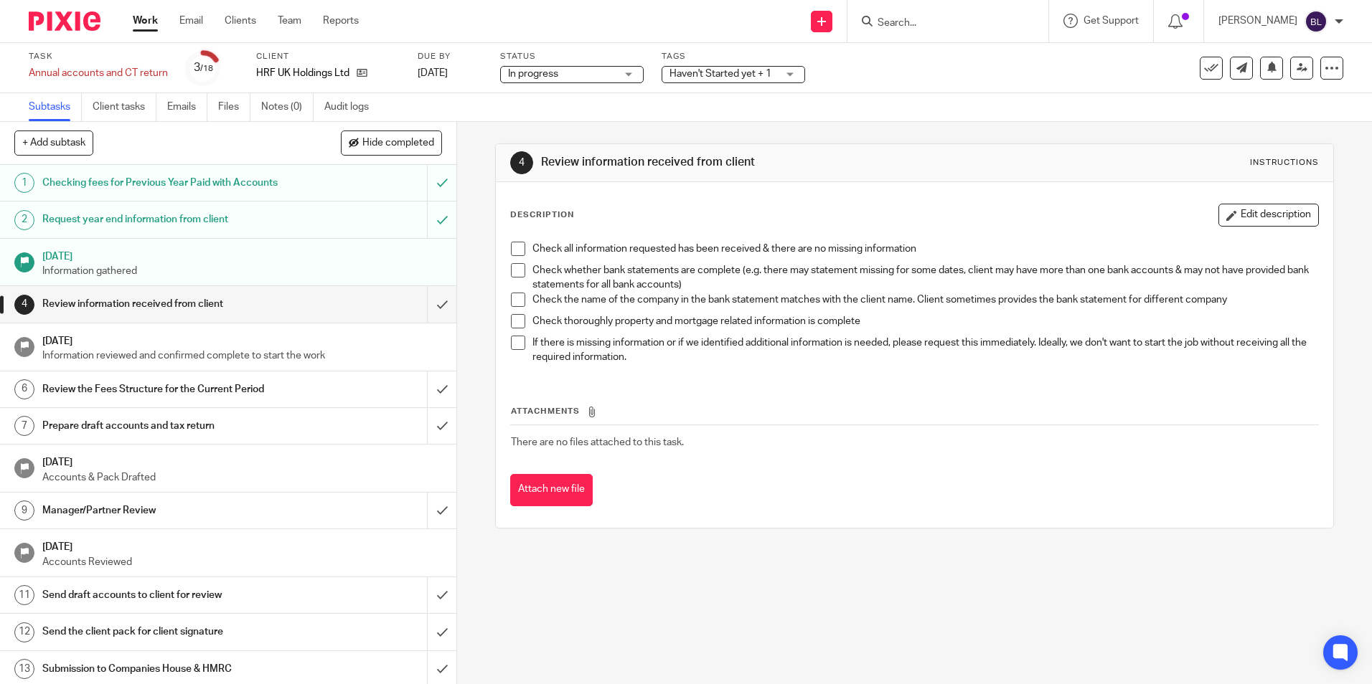
click at [724, 74] on span "Haven't Started yet + 1" at bounding box center [720, 74] width 102 height 10
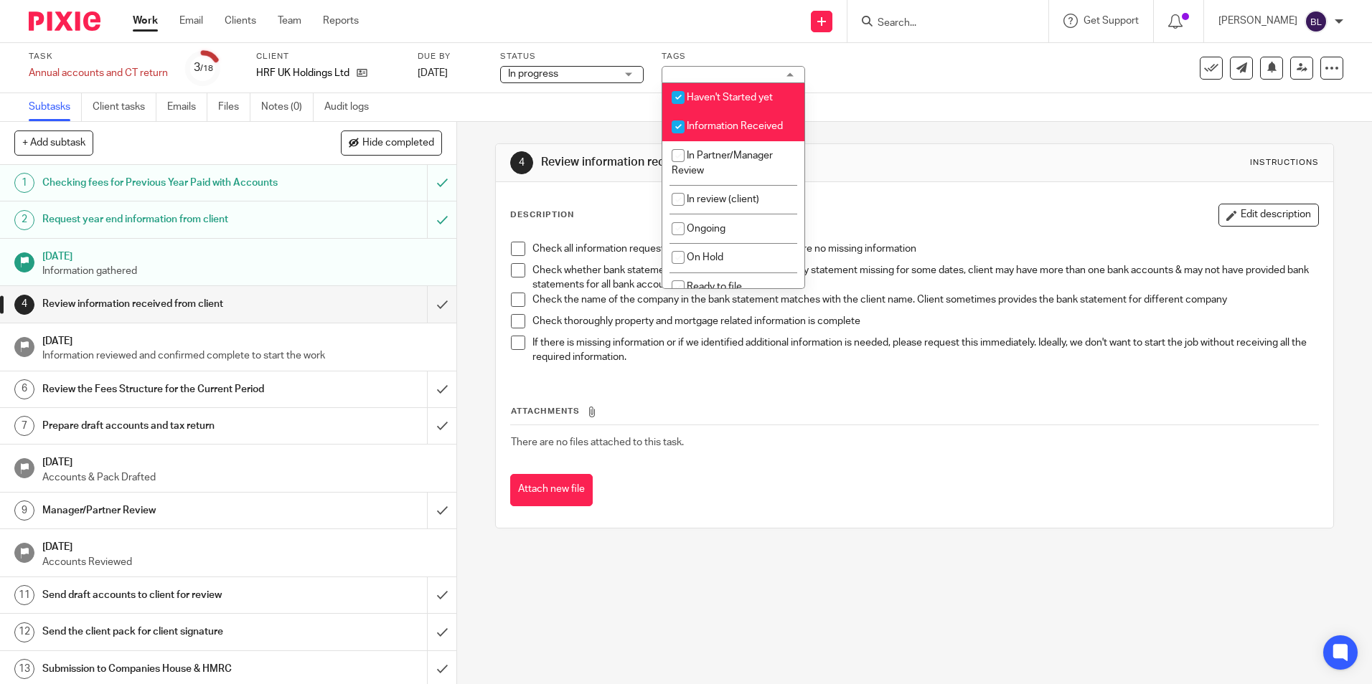
click at [679, 96] on input "checkbox" at bounding box center [677, 97] width 27 height 27
checkbox input "false"
click at [681, 124] on input "checkbox" at bounding box center [677, 126] width 27 height 27
checkbox input "false"
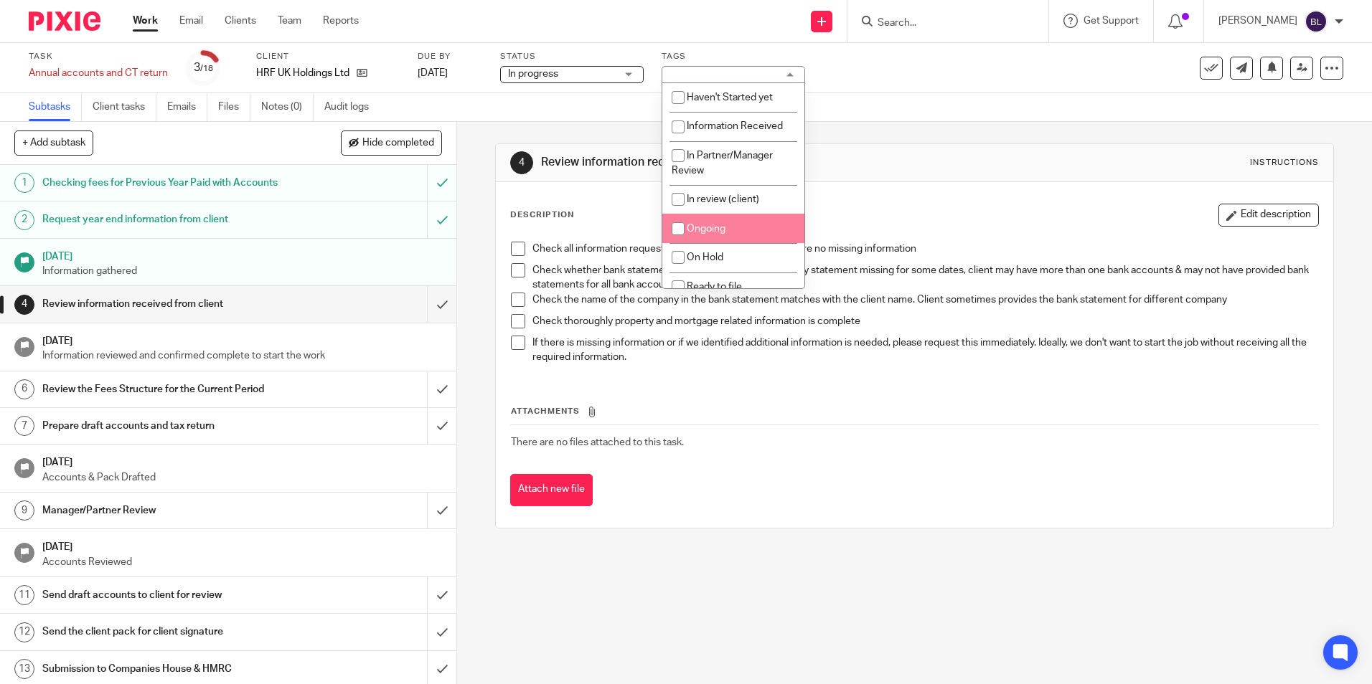
click at [689, 229] on input "checkbox" at bounding box center [677, 228] width 27 height 27
checkbox input "true"
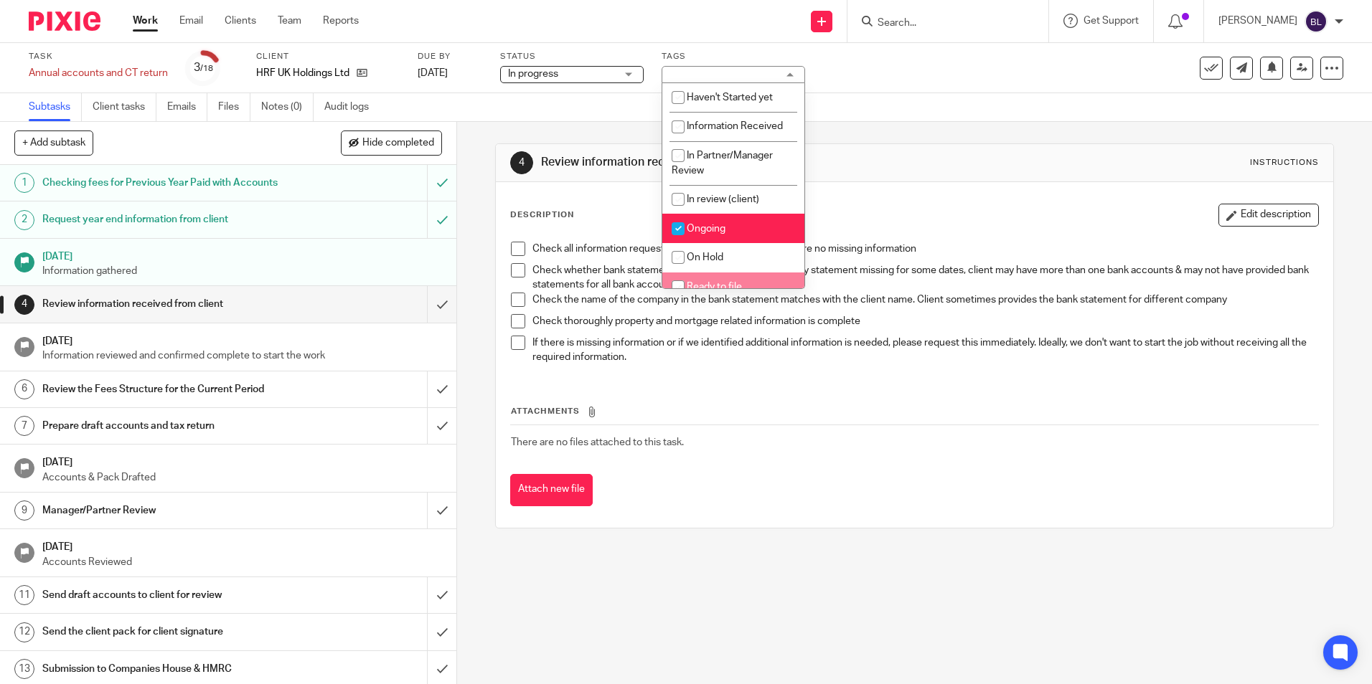
click at [826, 517] on div "Description Edit description Check all information requested has been received …" at bounding box center [914, 355] width 837 height 346
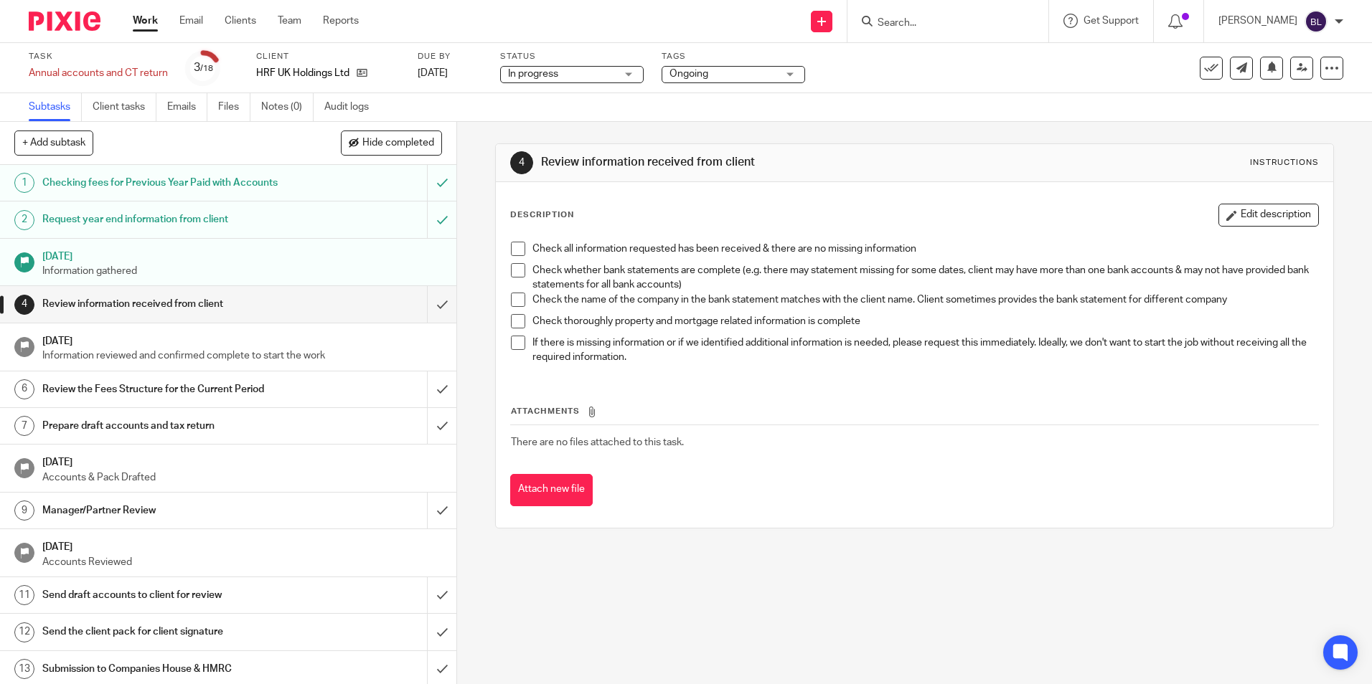
click at [60, 17] on img at bounding box center [65, 20] width 72 height 19
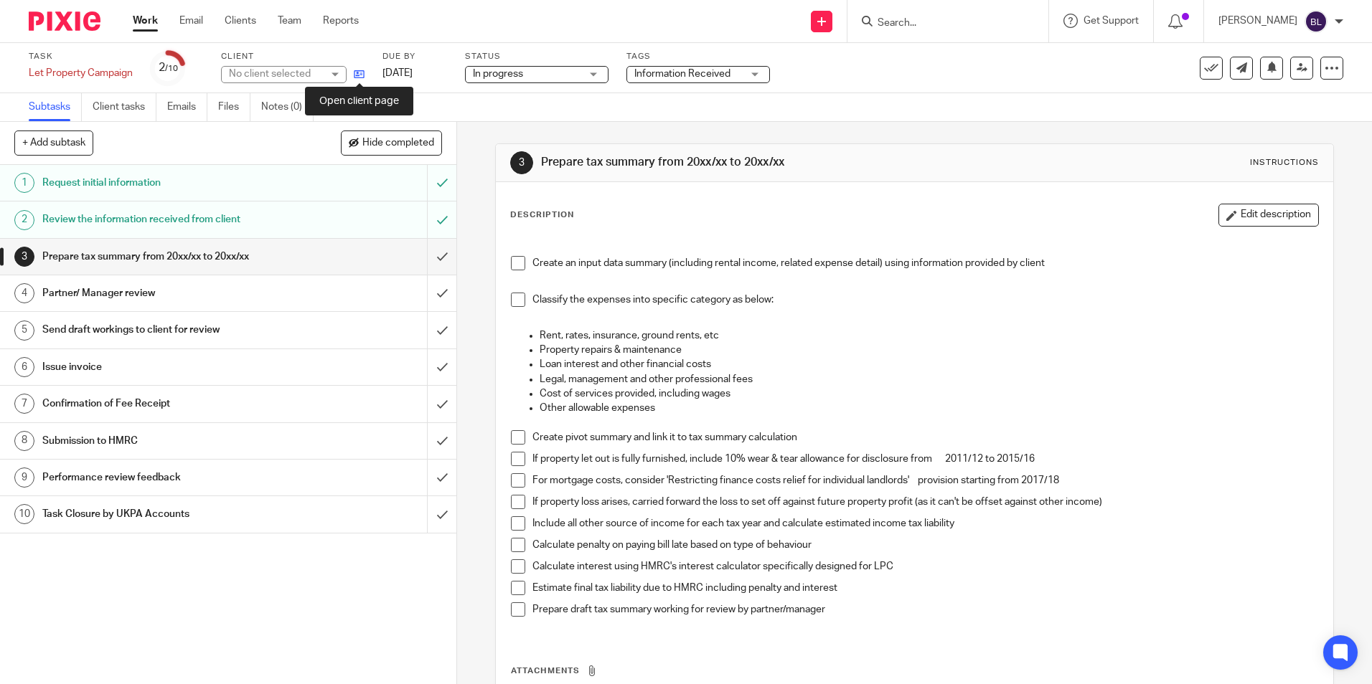
click at [362, 72] on icon at bounding box center [359, 74] width 11 height 11
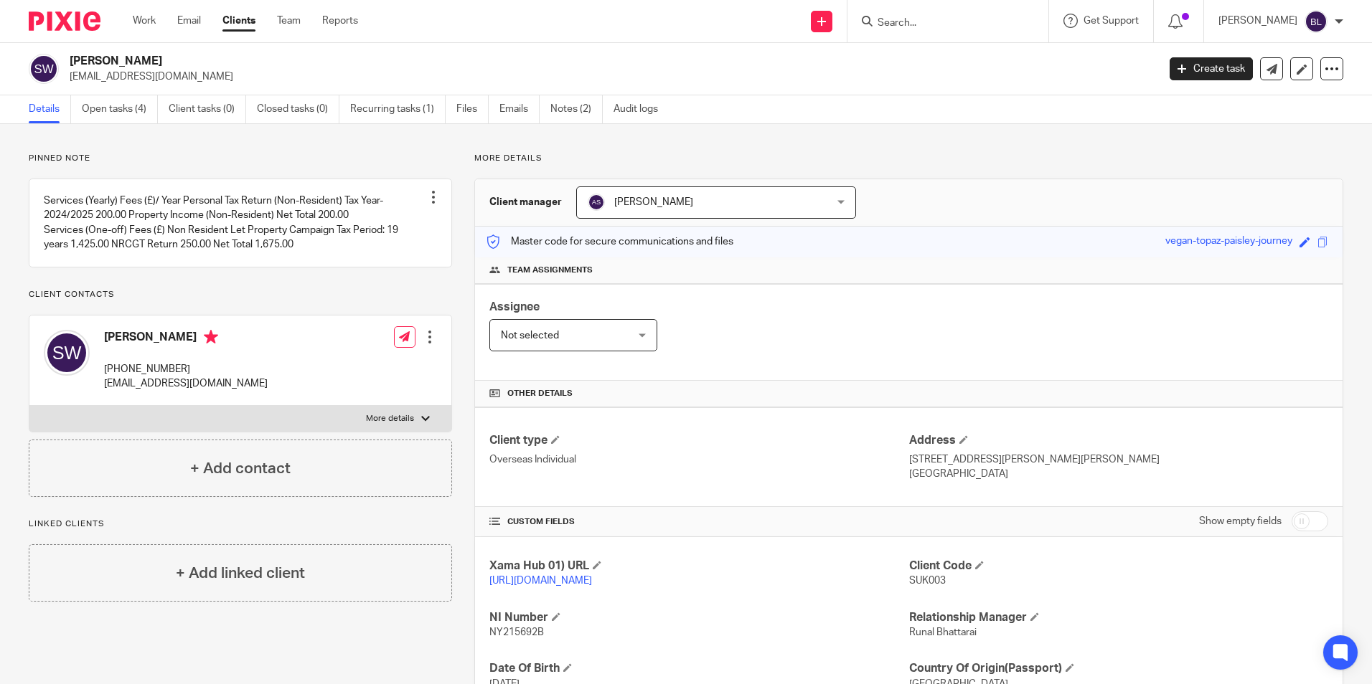
click at [86, 19] on img at bounding box center [65, 20] width 72 height 19
